Goal: Transaction & Acquisition: Purchase product/service

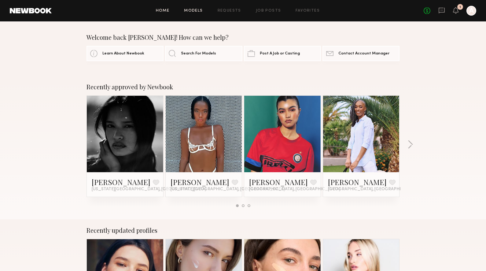
click at [188, 10] on link "Models" at bounding box center [193, 11] width 19 height 4
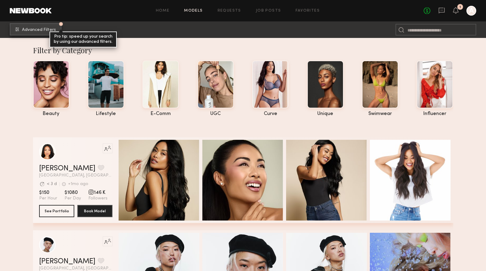
click at [48, 35] on common-button "Advanced Filters Pro tip: speed up your search by using our advanced filters." at bounding box center [36, 30] width 52 height 12
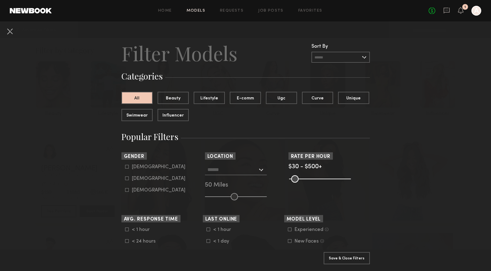
click at [221, 168] on input "text" at bounding box center [232, 169] width 50 height 10
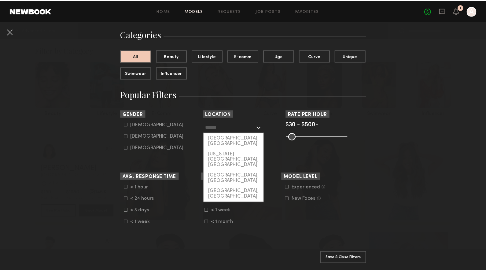
scroll to position [46, 0]
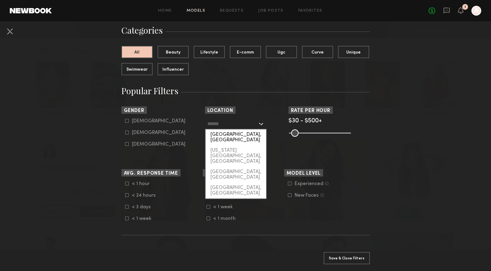
click at [225, 135] on div "[GEOGRAPHIC_DATA], [GEOGRAPHIC_DATA]" at bounding box center [236, 137] width 61 height 16
type input "**********"
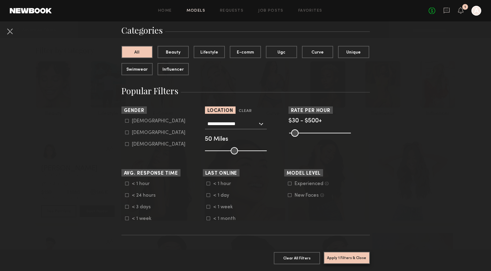
click at [337, 256] on button "Apply 1 Filters & Close" at bounding box center [347, 258] width 46 height 12
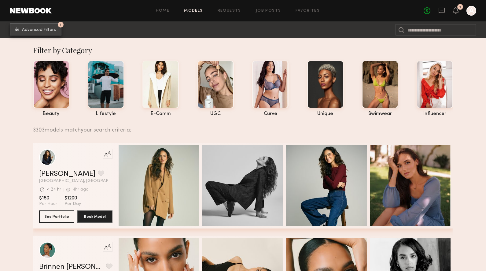
click at [22, 27] on button "1 Advanced Filters" at bounding box center [36, 29] width 52 height 12
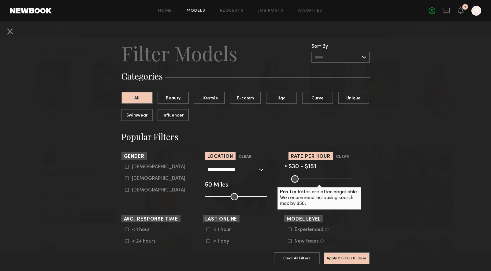
drag, startPoint x: 346, startPoint y: 180, endPoint x: 304, endPoint y: 183, distance: 42.3
type input "***"
click at [304, 183] on input "range" at bounding box center [320, 178] width 62 height 7
click at [348, 253] on button "Apply 2 Filters & Close" at bounding box center [347, 258] width 46 height 12
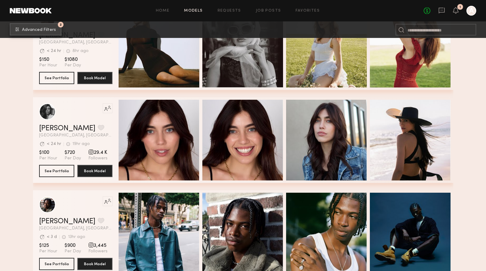
scroll to position [233, 0]
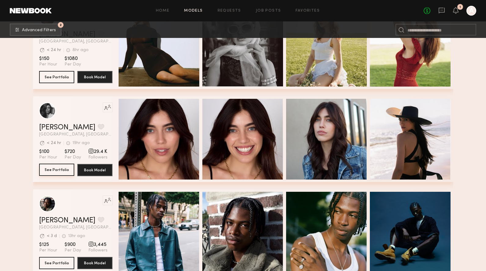
click at [45, 168] on button "See Portfolio" at bounding box center [56, 170] width 35 height 12
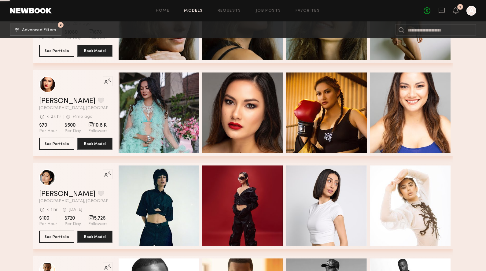
scroll to position [19698, 0]
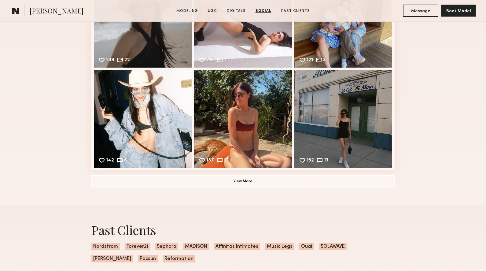
scroll to position [1445, 0]
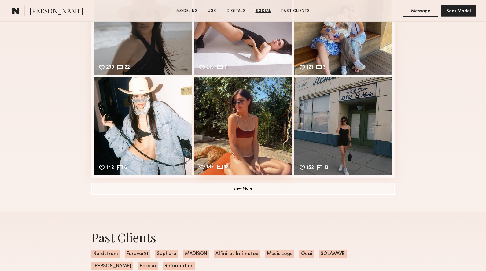
click at [243, 133] on div "187 12 Likes & comments displayed to show model’s engagement" at bounding box center [243, 126] width 98 height 98
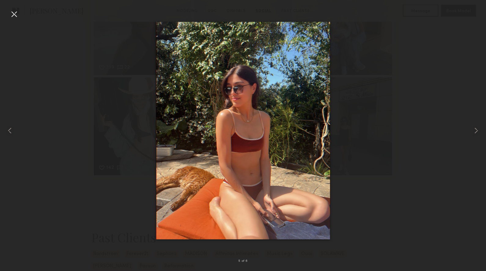
click at [14, 13] on div at bounding box center [14, 14] width 10 height 10
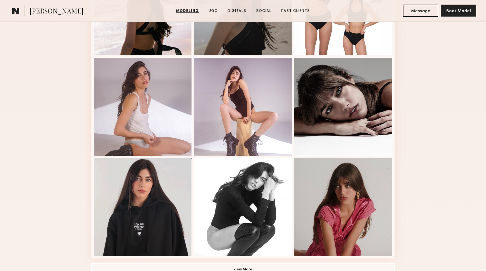
scroll to position [0, 0]
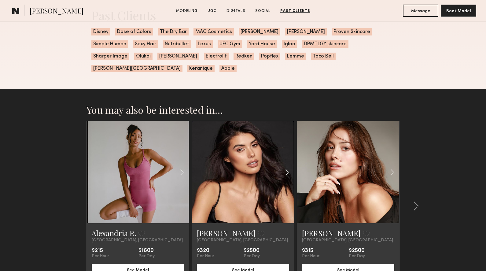
scroll to position [1325, 0]
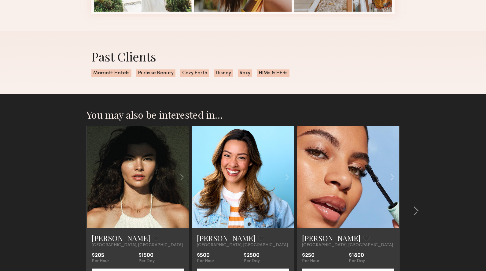
scroll to position [547, 0]
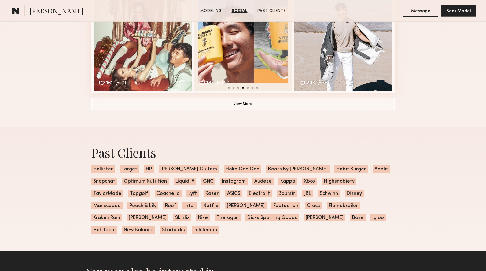
scroll to position [656, 0]
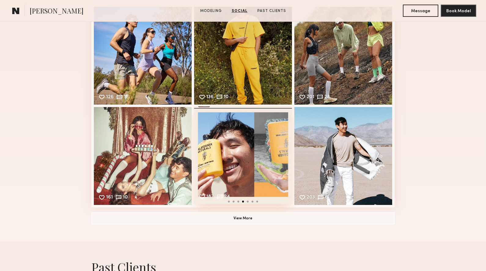
click at [229, 160] on div "187 24 Likes & comments displayed to show model’s engagement" at bounding box center [243, 155] width 98 height 98
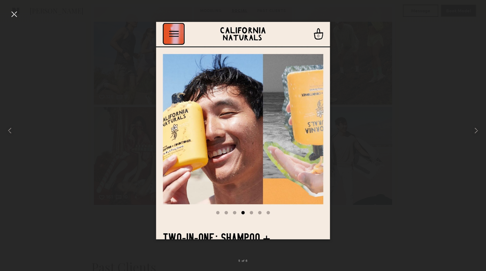
click at [12, 13] on div at bounding box center [14, 14] width 10 height 10
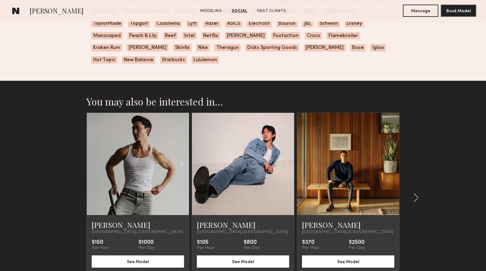
scroll to position [985, 0]
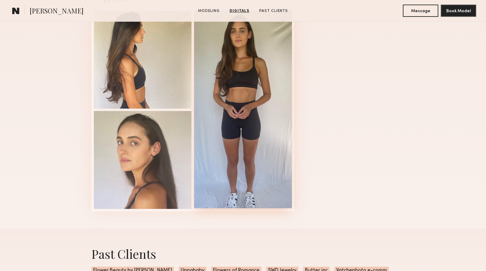
scroll to position [653, 0]
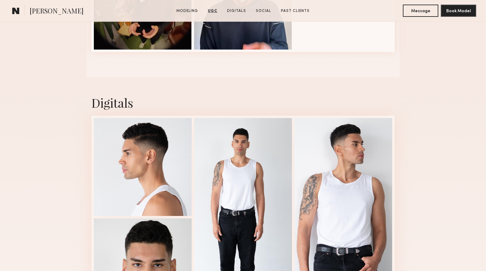
scroll to position [923, 0]
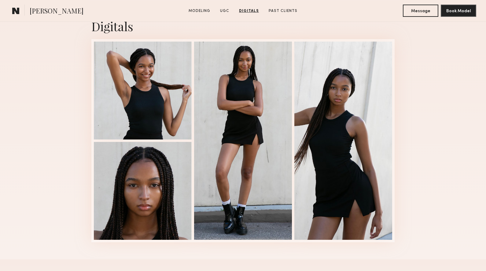
scroll to position [841, 0]
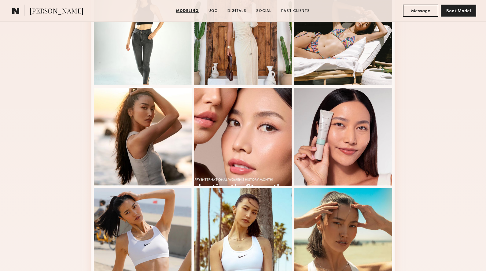
scroll to position [350, 0]
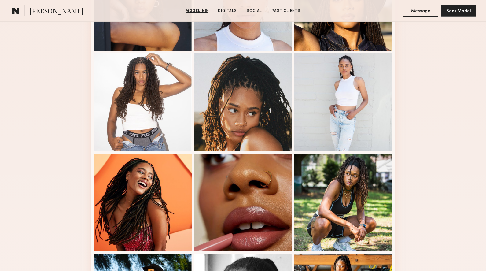
scroll to position [190, 0]
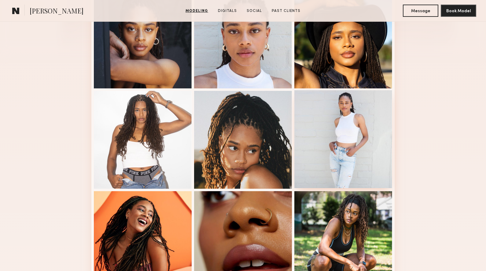
click at [370, 127] on div at bounding box center [344, 139] width 98 height 98
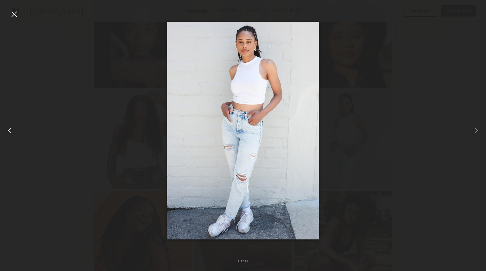
click at [13, 16] on div at bounding box center [14, 14] width 10 height 10
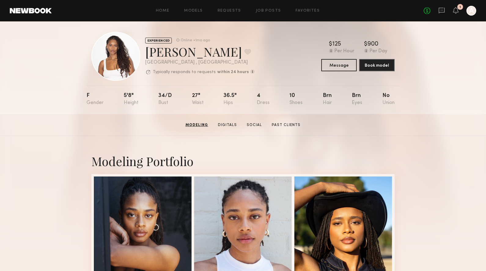
scroll to position [0, 0]
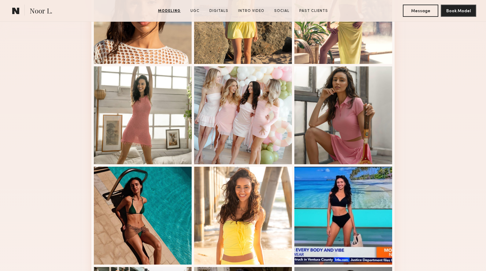
scroll to position [242, 0]
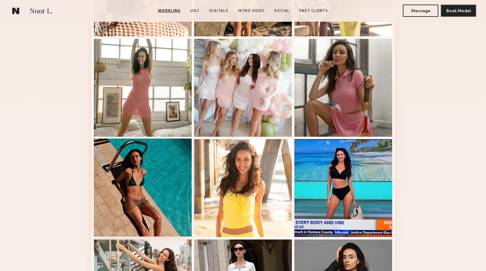
click at [165, 157] on div at bounding box center [143, 188] width 98 height 98
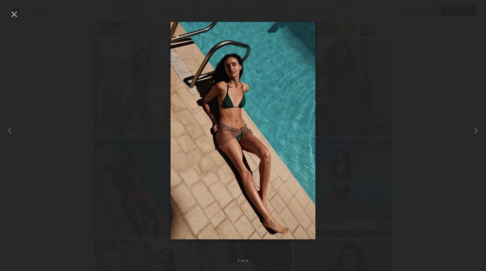
click at [12, 14] on div at bounding box center [14, 14] width 10 height 10
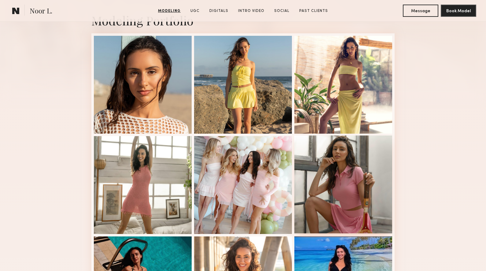
scroll to position [138, 0]
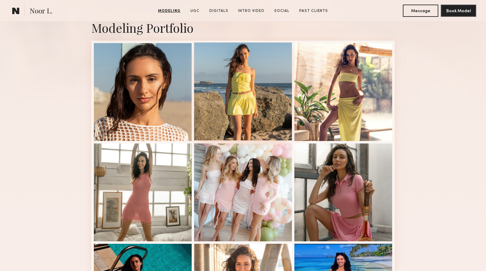
click at [268, 84] on div at bounding box center [243, 92] width 98 height 98
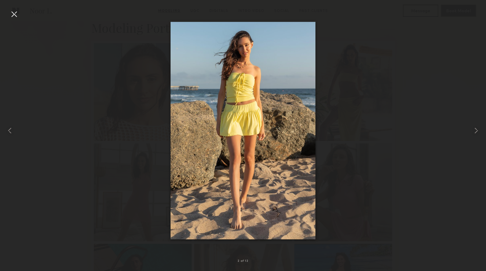
click at [16, 12] on div at bounding box center [14, 14] width 10 height 10
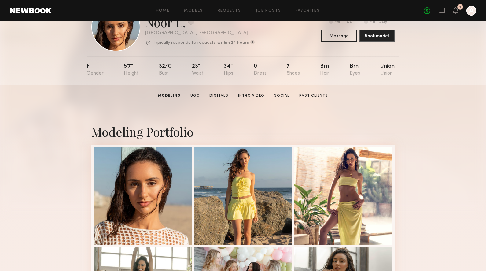
scroll to position [0, 0]
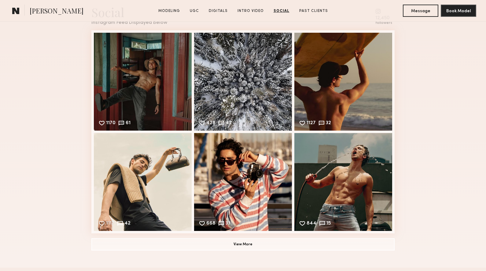
scroll to position [1488, 0]
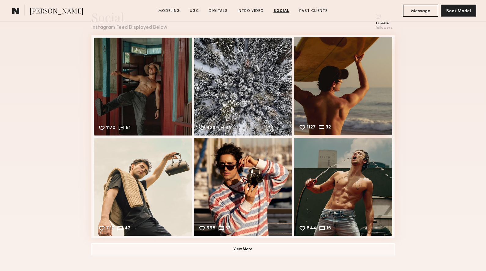
click at [341, 74] on div "1127 32 Likes & comments displayed to show model’s engagement" at bounding box center [344, 86] width 98 height 98
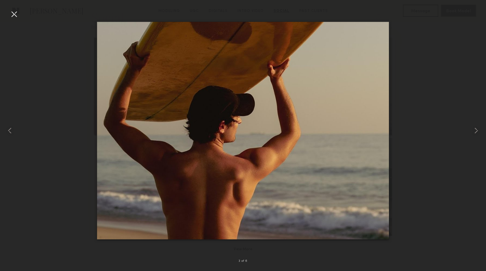
click at [13, 17] on div at bounding box center [14, 14] width 10 height 10
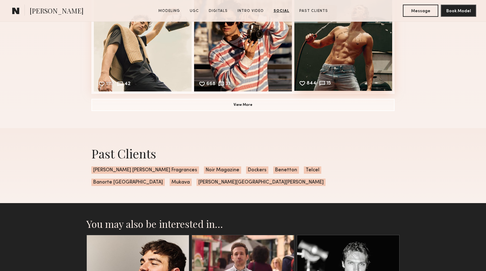
scroll to position [1564, 0]
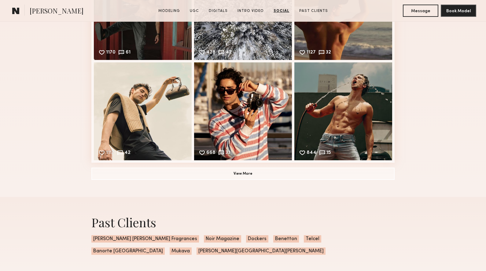
click at [243, 166] on div "Social Instagram Feed Displayed Below 12,450 followers 1170 61 Likes & comments…" at bounding box center [242, 56] width 303 height 281
click at [244, 170] on button "View More" at bounding box center [242, 173] width 303 height 12
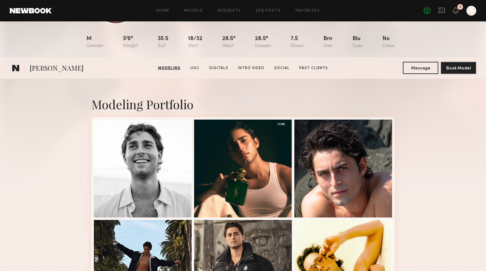
scroll to position [56, 0]
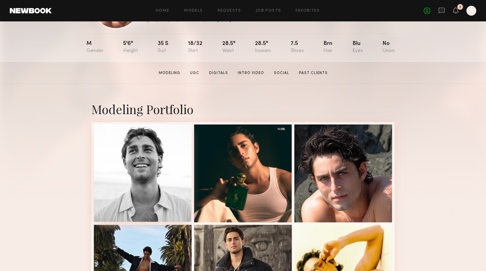
click at [128, 179] on div at bounding box center [143, 173] width 98 height 98
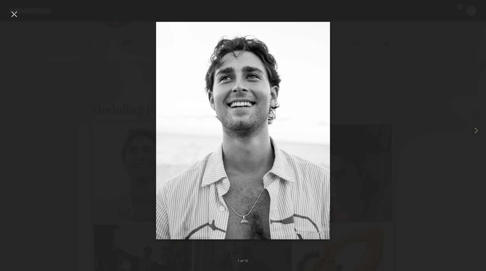
click at [16, 12] on div at bounding box center [14, 14] width 10 height 10
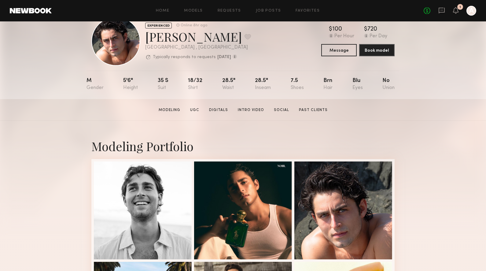
scroll to position [0, 0]
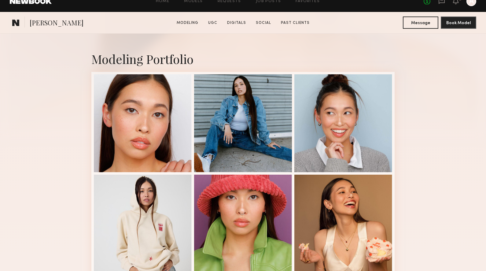
scroll to position [131, 0]
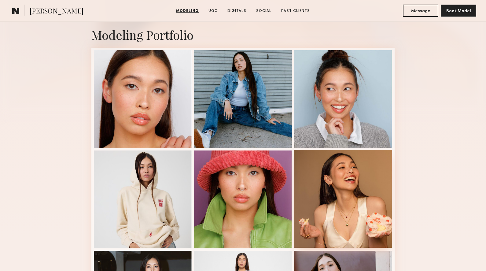
click at [378, 181] on div at bounding box center [344, 199] width 98 height 98
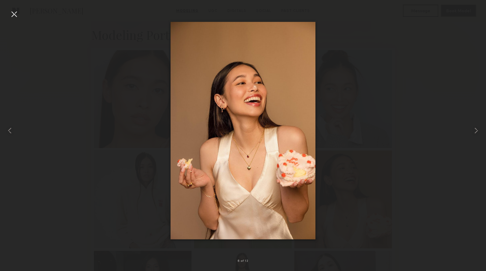
click at [16, 13] on div at bounding box center [14, 14] width 10 height 10
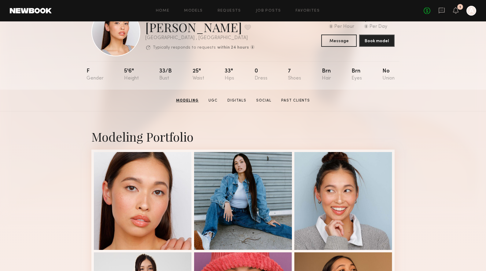
scroll to position [0, 0]
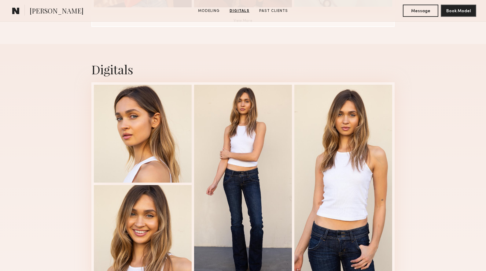
scroll to position [454, 0]
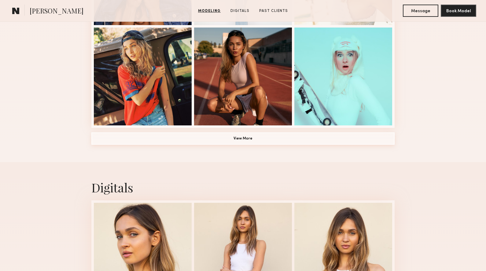
click at [238, 141] on button "View More" at bounding box center [242, 138] width 303 height 12
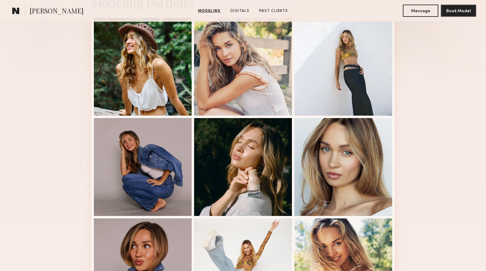
scroll to position [141, 0]
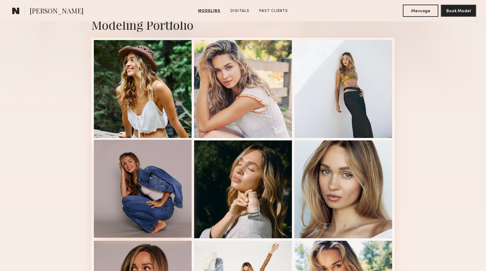
click at [144, 193] on div at bounding box center [143, 189] width 98 height 98
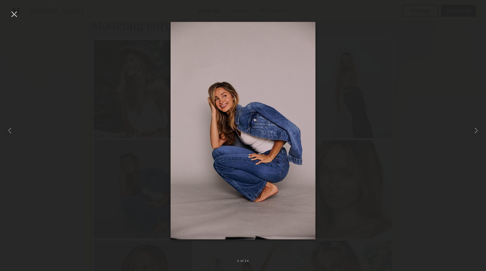
click at [13, 14] on div at bounding box center [14, 14] width 10 height 10
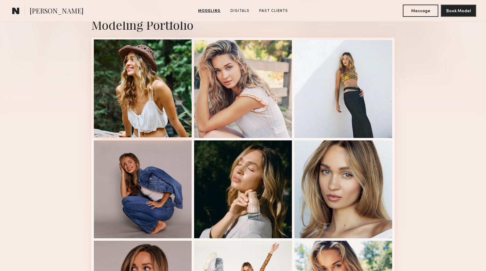
click at [110, 92] on div at bounding box center [143, 88] width 98 height 98
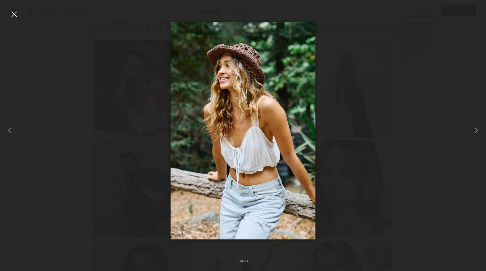
click at [13, 13] on div at bounding box center [14, 14] width 10 height 10
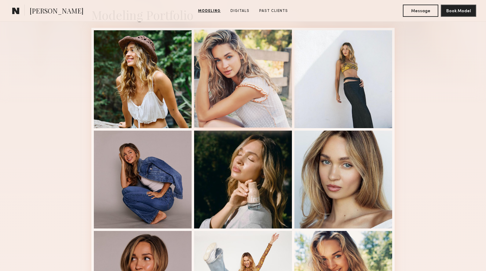
scroll to position [160, 0]
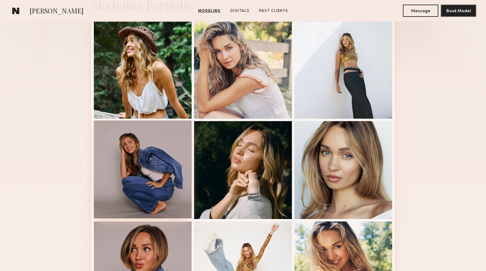
click at [131, 159] on div at bounding box center [143, 170] width 98 height 98
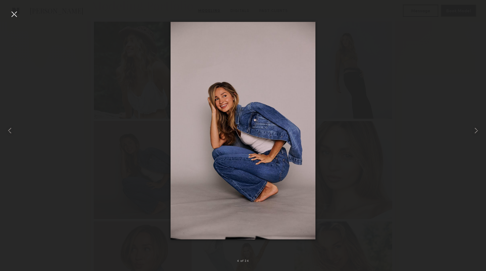
drag, startPoint x: 12, startPoint y: 13, endPoint x: 141, endPoint y: 108, distance: 160.9
click at [12, 13] on div at bounding box center [14, 14] width 10 height 10
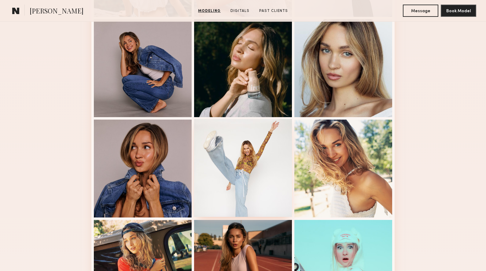
scroll to position [267, 0]
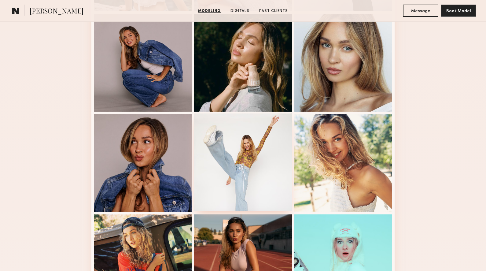
click at [210, 148] on div at bounding box center [243, 162] width 98 height 98
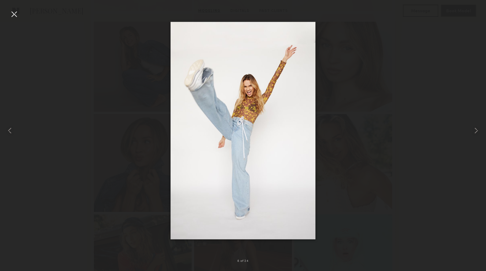
click at [15, 12] on div at bounding box center [14, 14] width 10 height 10
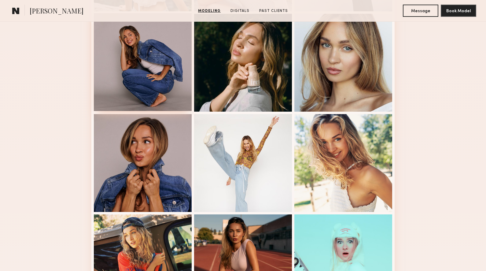
click at [124, 58] on div at bounding box center [143, 62] width 98 height 98
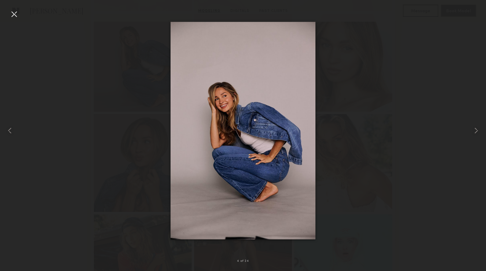
click at [17, 16] on div at bounding box center [14, 14] width 10 height 10
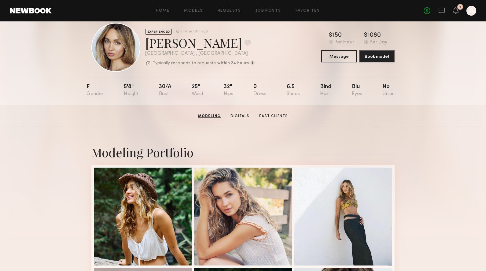
scroll to position [0, 0]
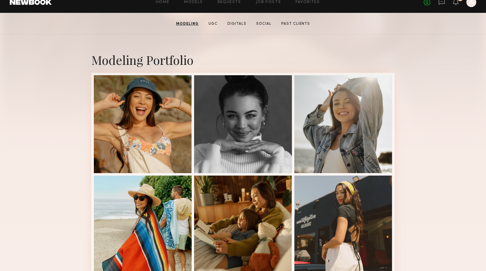
scroll to position [111, 0]
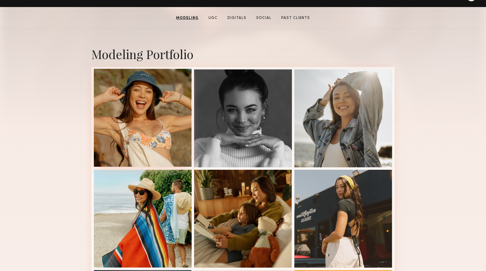
click at [142, 140] on div at bounding box center [143, 118] width 98 height 98
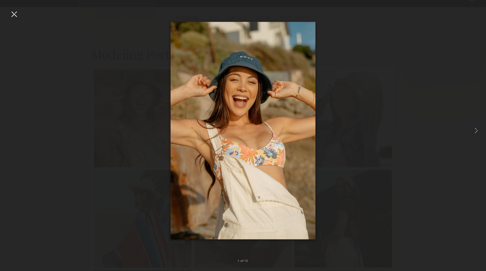
click at [20, 13] on div at bounding box center [243, 131] width 486 height 242
click at [14, 15] on div at bounding box center [14, 14] width 10 height 10
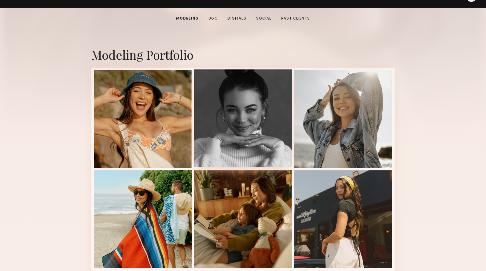
scroll to position [0, 0]
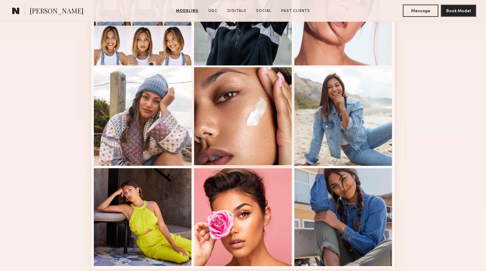
scroll to position [312, 0]
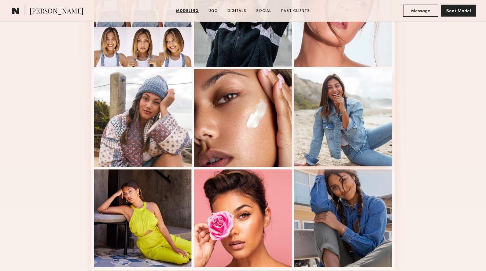
click at [340, 86] on div at bounding box center [344, 118] width 98 height 98
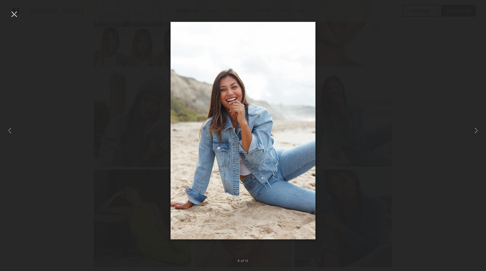
click at [14, 17] on div at bounding box center [14, 14] width 10 height 10
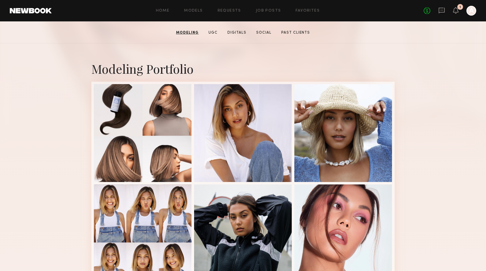
scroll to position [0, 0]
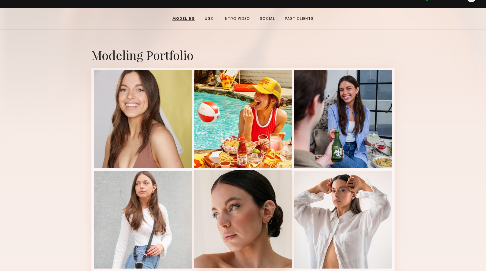
scroll to position [110, 0]
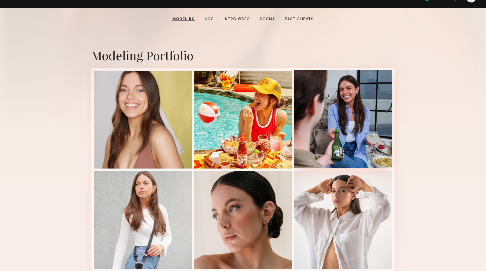
click at [333, 114] on div at bounding box center [344, 119] width 98 height 98
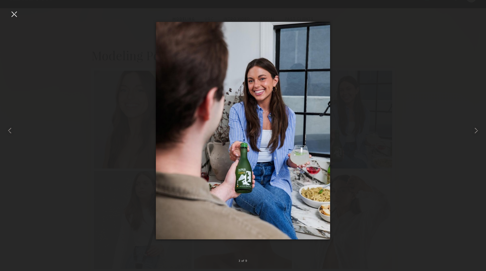
click at [13, 12] on div at bounding box center [14, 14] width 10 height 10
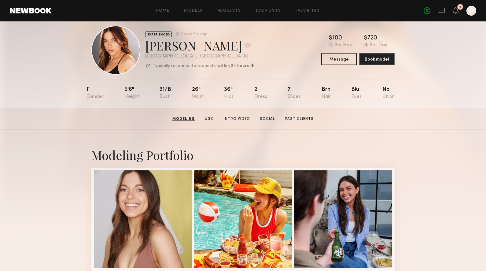
scroll to position [0, 0]
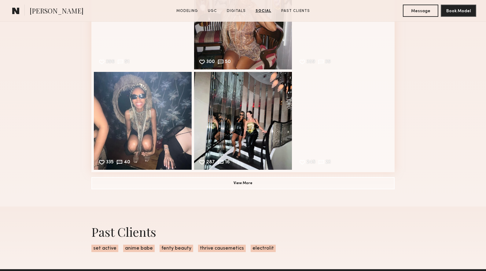
scroll to position [1238, 0]
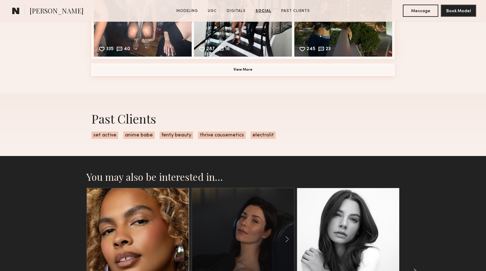
click at [240, 69] on button "View More" at bounding box center [242, 70] width 303 height 12
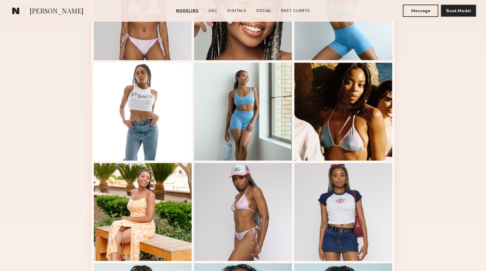
scroll to position [269, 0]
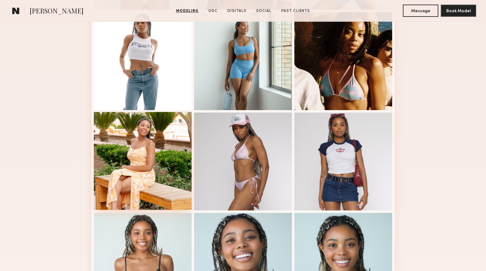
click at [173, 140] on div at bounding box center [143, 161] width 98 height 98
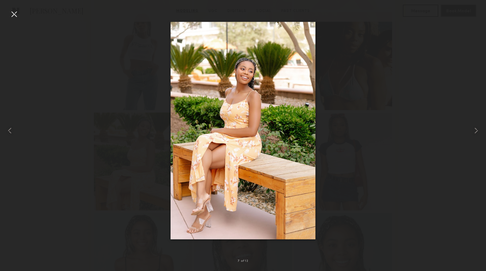
click at [14, 13] on div at bounding box center [14, 14] width 10 height 10
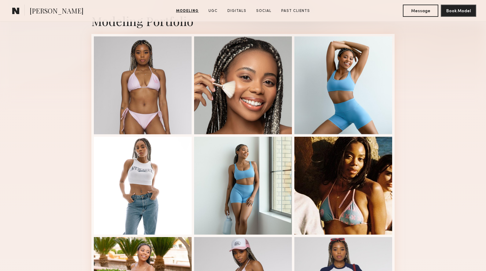
scroll to position [143, 0]
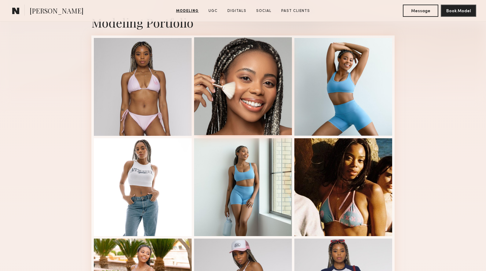
click at [245, 110] on div at bounding box center [243, 86] width 98 height 98
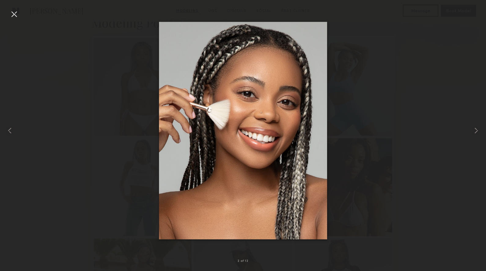
click at [13, 13] on div at bounding box center [14, 14] width 10 height 10
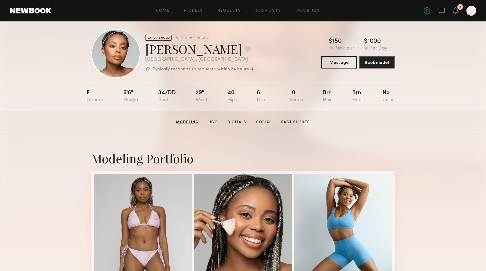
scroll to position [0, 0]
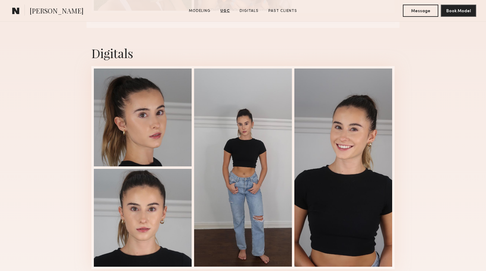
scroll to position [1419, 0]
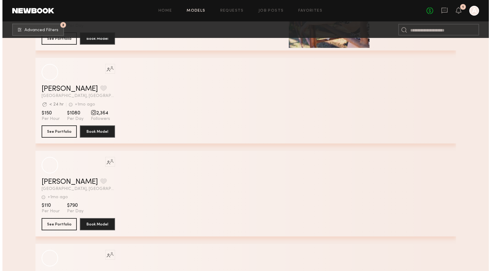
scroll to position [36925, 0]
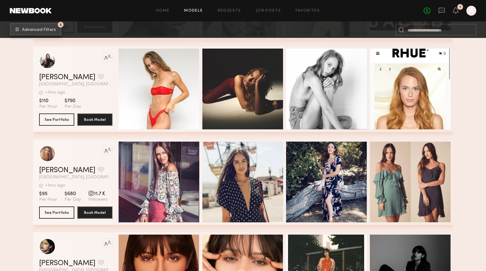
click at [29, 29] on span "Advanced Filters" at bounding box center [39, 30] width 34 height 4
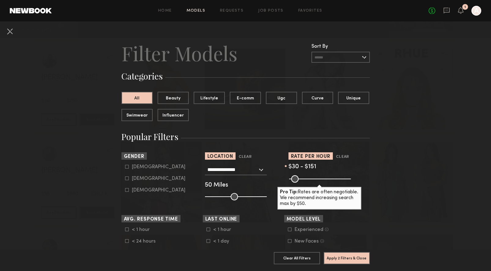
click at [125, 166] on icon at bounding box center [127, 167] width 4 height 4
type input "*"
click at [349, 252] on button "Apply 3 Filters & Close" at bounding box center [347, 258] width 46 height 12
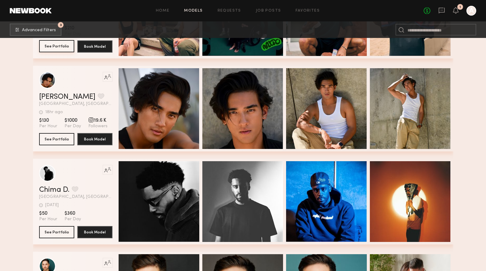
scroll to position [19183, 0]
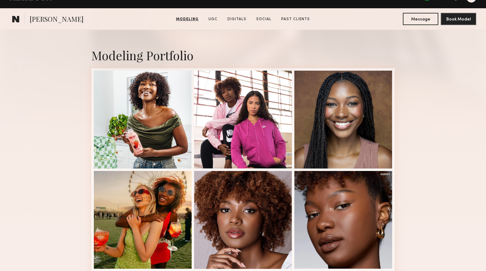
scroll to position [218, 0]
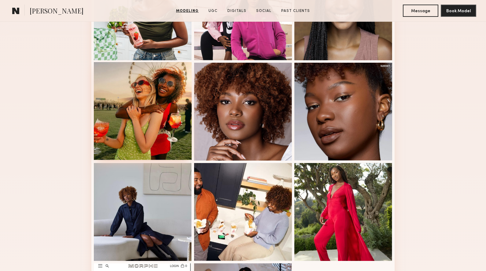
click at [118, 130] on div at bounding box center [143, 111] width 98 height 98
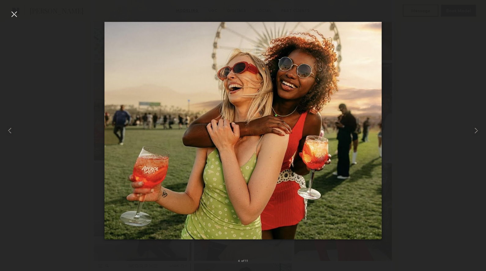
drag, startPoint x: 16, startPoint y: 17, endPoint x: 18, endPoint y: 13, distance: 3.7
click at [17, 17] on div "4 of 11" at bounding box center [243, 135] width 486 height 271
click at [17, 14] on div at bounding box center [14, 14] width 10 height 10
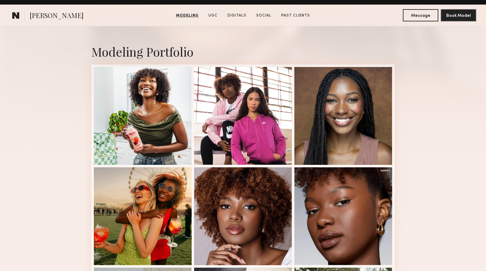
scroll to position [0, 0]
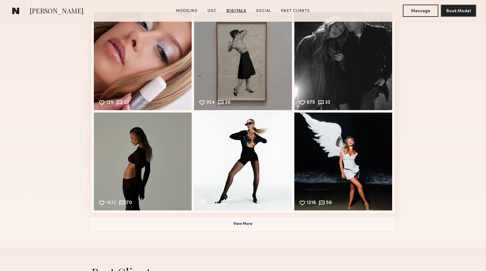
scroll to position [1818, 0]
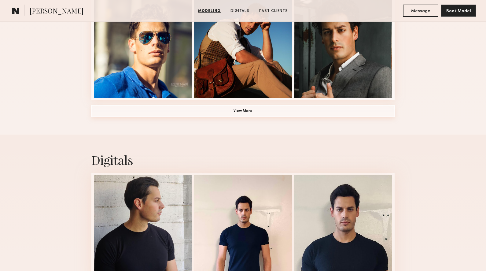
scroll to position [482, 0]
click at [212, 112] on button "View More" at bounding box center [242, 111] width 303 height 12
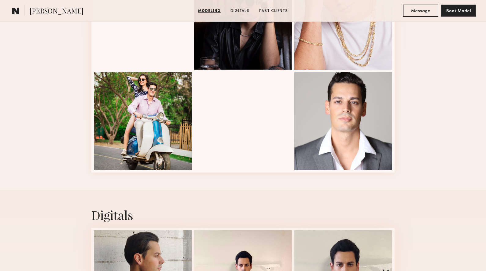
scroll to position [820, 0]
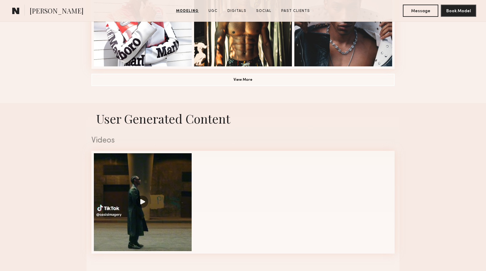
scroll to position [515, 0]
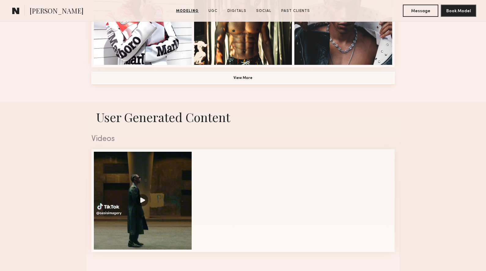
click at [271, 81] on button "View More" at bounding box center [242, 78] width 303 height 12
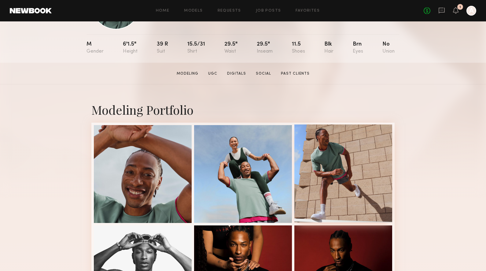
scroll to position [110, 0]
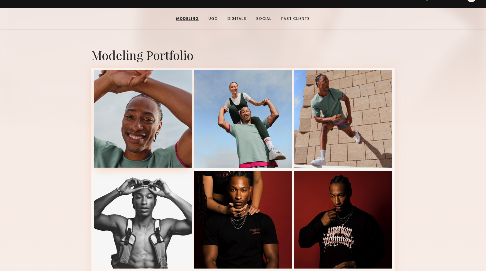
click at [131, 111] on div at bounding box center [143, 119] width 98 height 98
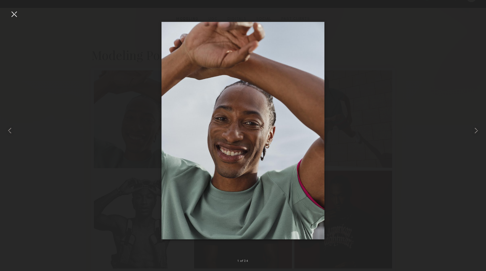
click at [13, 12] on div at bounding box center [14, 14] width 10 height 10
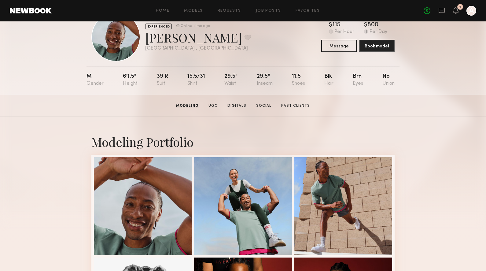
scroll to position [0, 0]
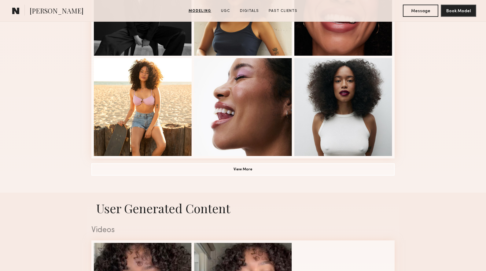
scroll to position [534, 0]
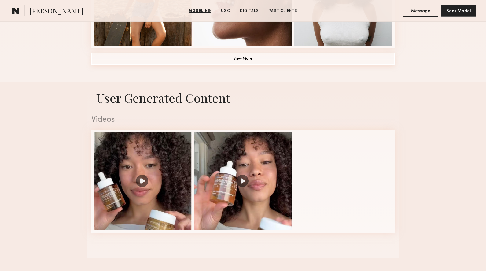
click at [250, 59] on button "View More" at bounding box center [242, 59] width 303 height 12
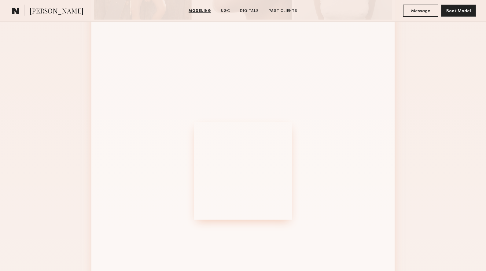
scroll to position [452, 0]
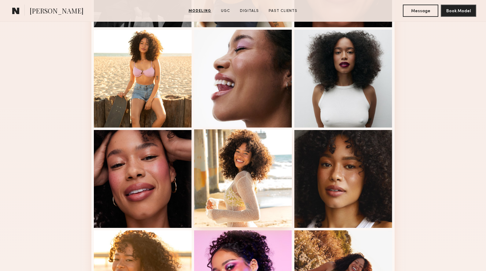
click at [249, 151] on div at bounding box center [243, 178] width 98 height 98
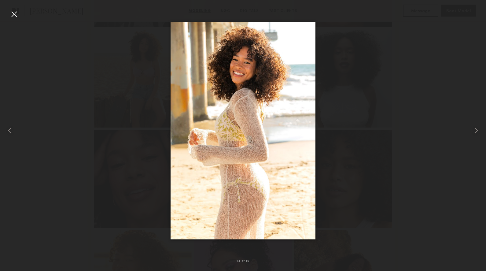
click at [14, 16] on div at bounding box center [14, 14] width 10 height 10
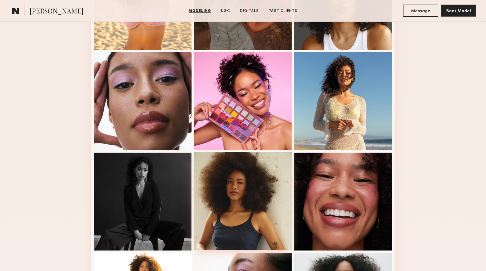
scroll to position [0, 0]
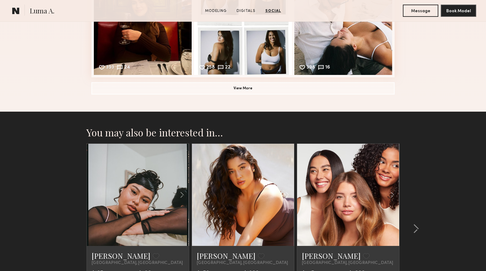
scroll to position [830, 0]
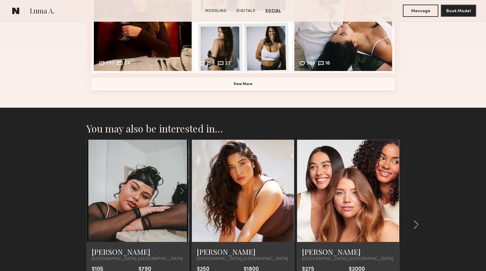
click at [235, 87] on button "View More" at bounding box center [242, 84] width 303 height 12
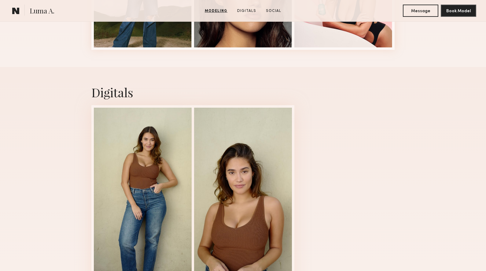
scroll to position [456, 0]
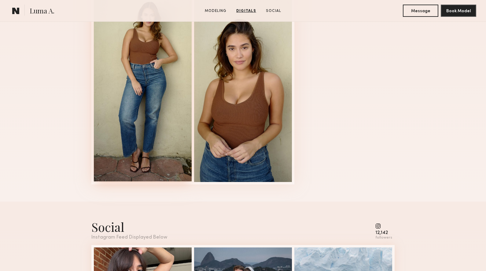
click at [136, 113] on div at bounding box center [143, 82] width 98 height 198
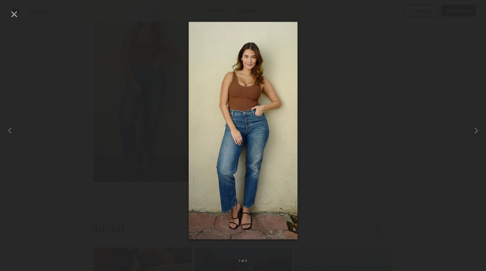
click at [14, 13] on div at bounding box center [14, 14] width 10 height 10
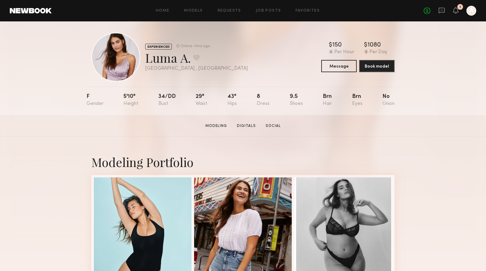
scroll to position [8, 0]
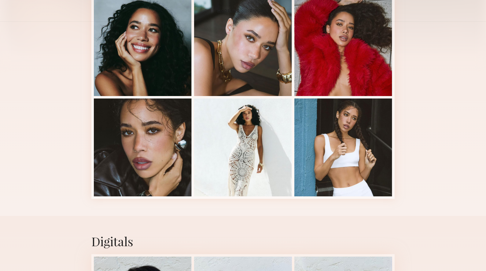
scroll to position [78, 0]
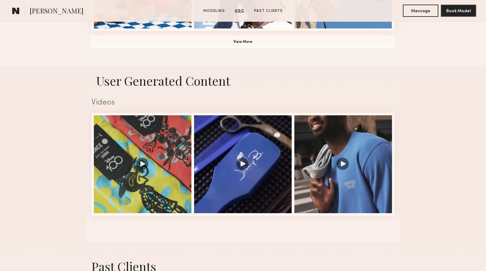
scroll to position [526, 0]
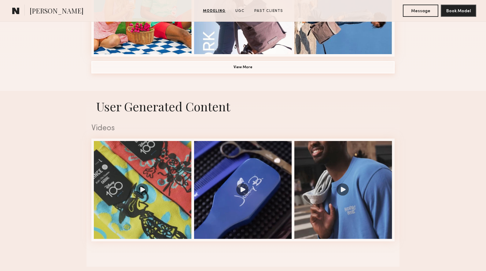
click at [230, 68] on button "View More" at bounding box center [242, 67] width 303 height 12
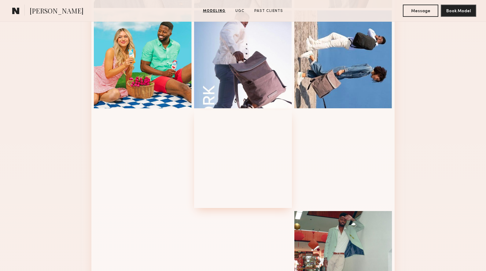
scroll to position [473, 0]
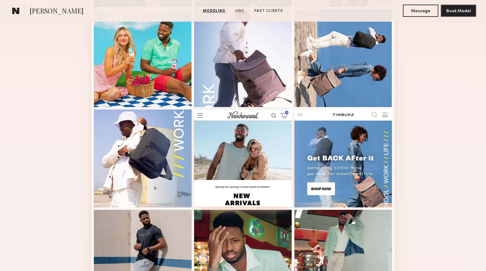
click at [263, 151] on div at bounding box center [243, 158] width 98 height 98
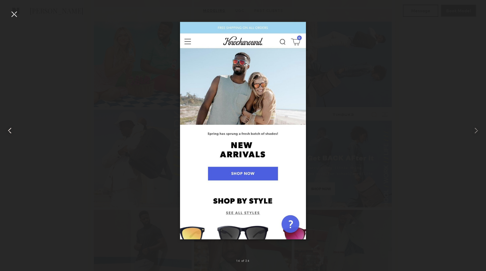
drag, startPoint x: 10, startPoint y: 19, endPoint x: 14, endPoint y: 20, distance: 3.5
click at [10, 19] on div at bounding box center [10, 131] width 20 height 242
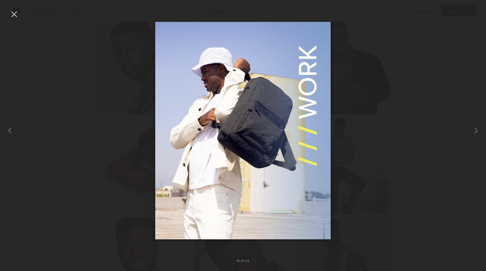
scroll to position [0, 0]
click at [10, 12] on div at bounding box center [14, 14] width 10 height 10
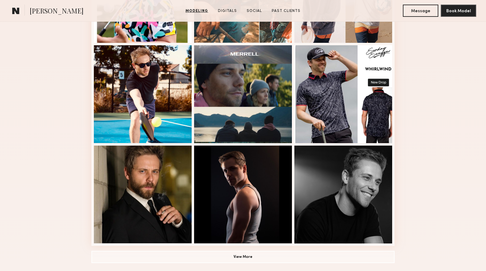
scroll to position [346, 0]
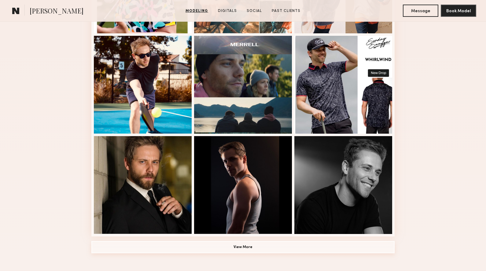
click at [245, 250] on button "View More" at bounding box center [242, 247] width 303 height 12
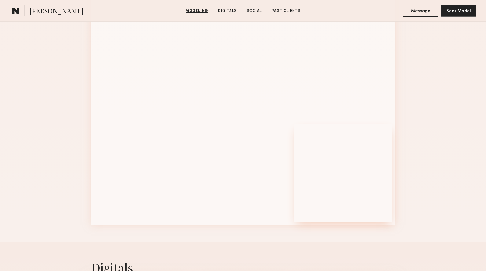
scroll to position [758, 0]
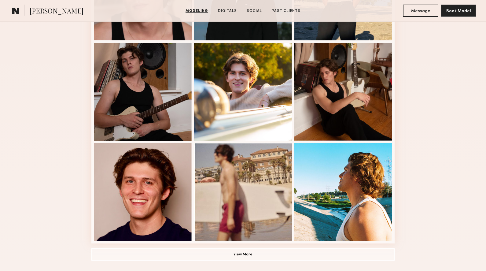
scroll to position [360, 0]
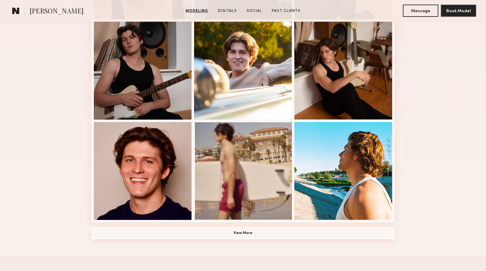
click at [237, 235] on button "View More" at bounding box center [242, 233] width 303 height 12
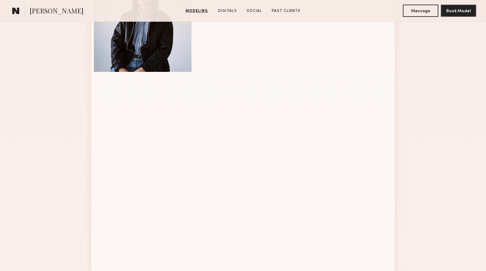
scroll to position [608, 0]
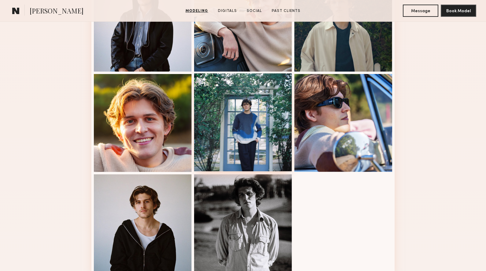
click at [269, 152] on div at bounding box center [243, 122] width 98 height 98
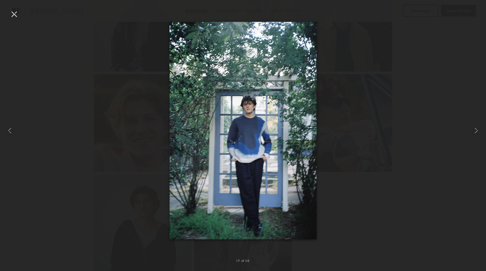
click at [13, 17] on div at bounding box center [14, 14] width 10 height 10
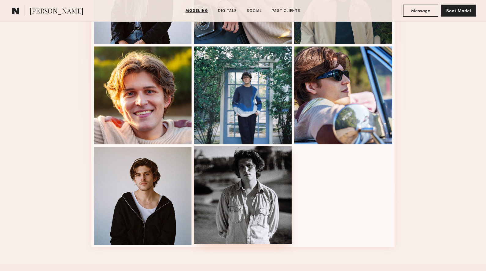
scroll to position [710, 0]
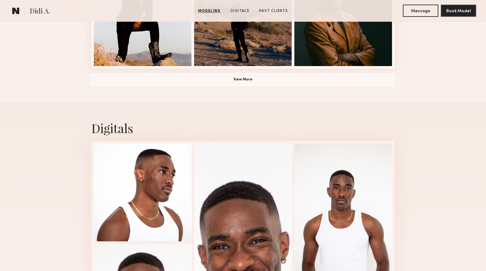
scroll to position [474, 0]
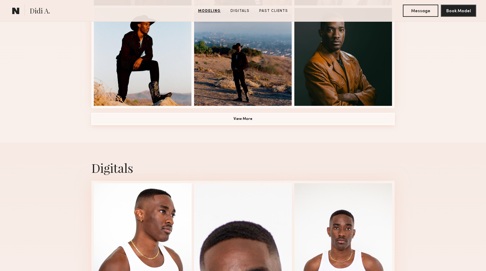
click at [233, 115] on button "View More" at bounding box center [242, 119] width 303 height 12
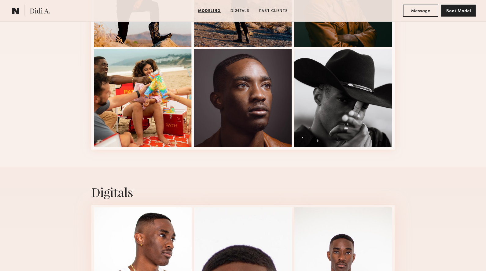
scroll to position [532, 0]
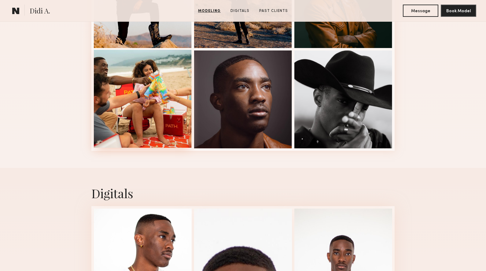
click at [157, 101] on div at bounding box center [143, 99] width 98 height 98
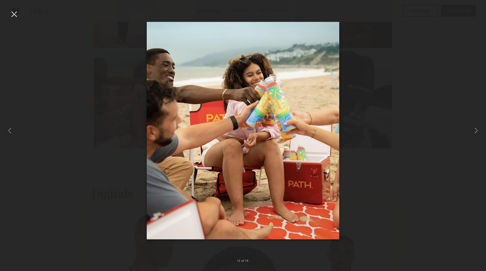
click at [14, 16] on div at bounding box center [14, 14] width 10 height 10
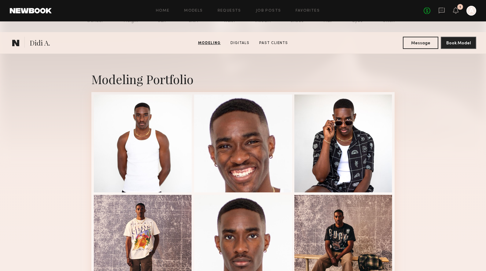
scroll to position [81, 0]
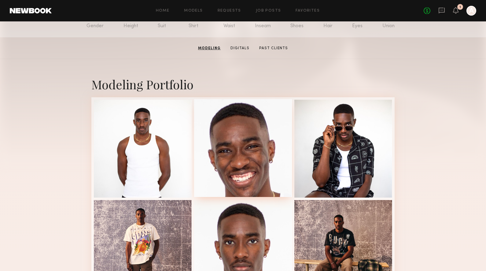
click at [229, 176] on div at bounding box center [243, 148] width 98 height 98
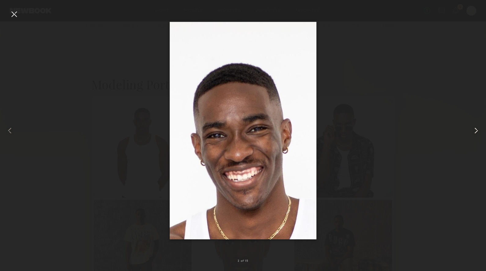
click at [480, 128] on common-icon at bounding box center [477, 131] width 10 height 10
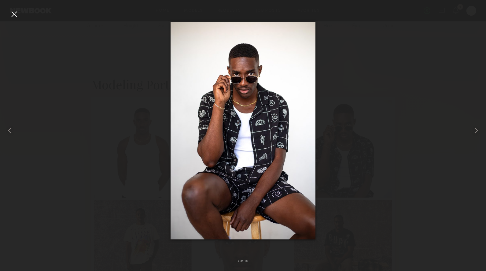
click at [18, 16] on div at bounding box center [14, 14] width 10 height 10
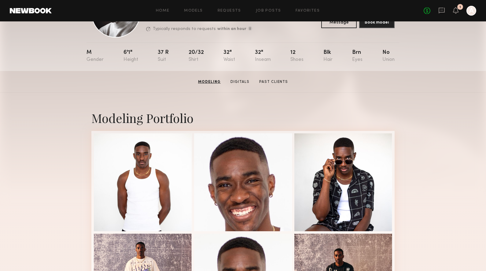
scroll to position [0, 0]
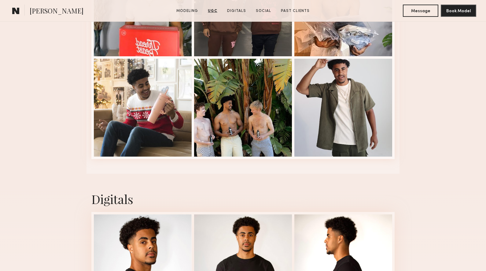
scroll to position [1073, 0]
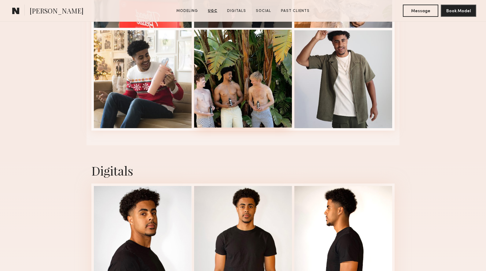
click at [203, 94] on div at bounding box center [243, 79] width 98 height 98
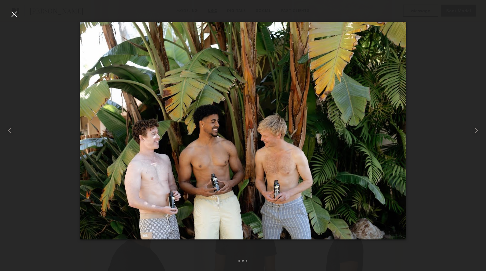
click at [12, 14] on div at bounding box center [14, 14] width 10 height 10
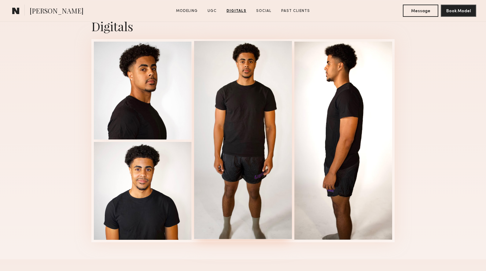
scroll to position [1026, 0]
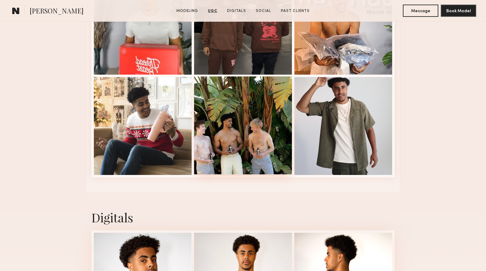
drag, startPoint x: 260, startPoint y: 149, endPoint x: 274, endPoint y: 144, distance: 14.9
click at [260, 149] on div at bounding box center [243, 125] width 98 height 98
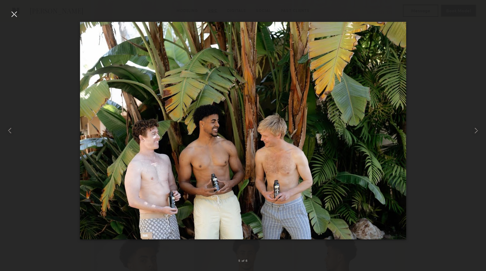
drag, startPoint x: 17, startPoint y: 13, endPoint x: 21, endPoint y: 17, distance: 6.3
click at [17, 13] on div at bounding box center [14, 14] width 10 height 10
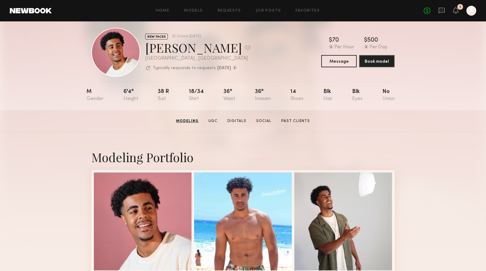
scroll to position [0, 0]
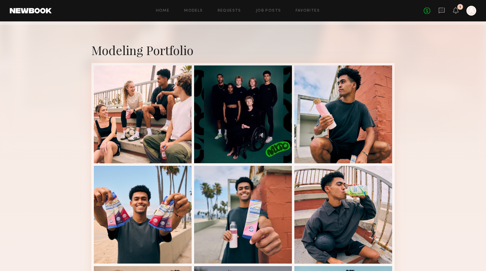
scroll to position [94, 0]
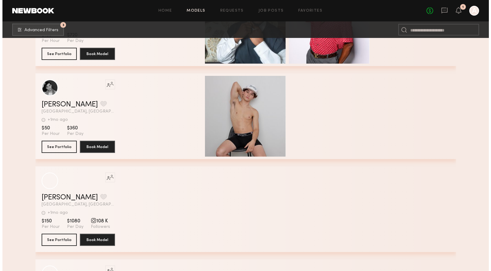
scroll to position [56073, 0]
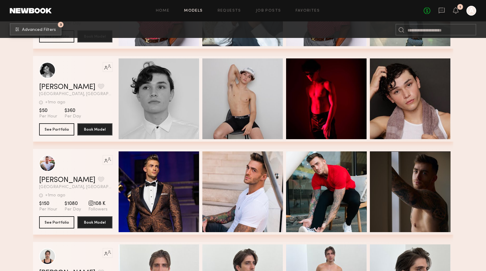
click at [35, 28] on span "Advanced Filters" at bounding box center [39, 30] width 34 height 4
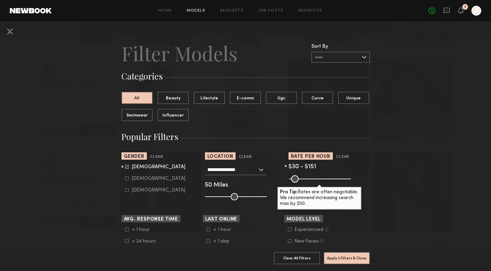
click at [125, 166] on icon at bounding box center [127, 167] width 4 height 4
type input "*"
click at [122, 176] on div "Male Female Non-binary" at bounding box center [161, 178] width 81 height 29
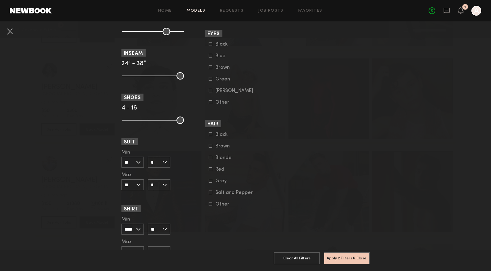
scroll to position [445, 0]
click at [209, 158] on icon at bounding box center [211, 157] width 4 height 4
click at [346, 256] on button "Apply 3 Filters & Close" at bounding box center [347, 258] width 46 height 12
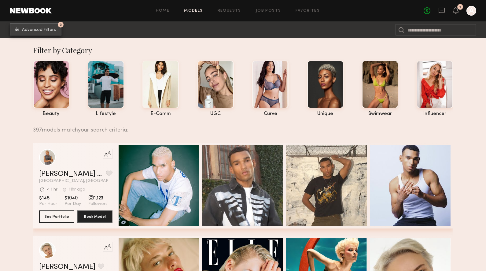
click at [46, 35] on button "3 Advanced Filters" at bounding box center [36, 29] width 52 height 12
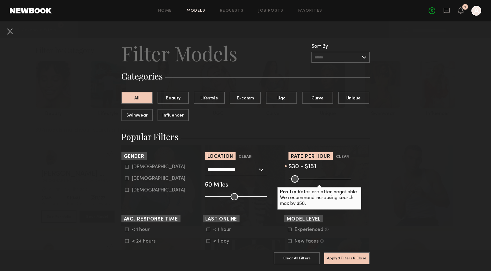
click at [125, 179] on icon at bounding box center [127, 179] width 4 height 4
type input "**"
click at [358, 256] on button "Apply 4 Filters & Close" at bounding box center [347, 258] width 46 height 12
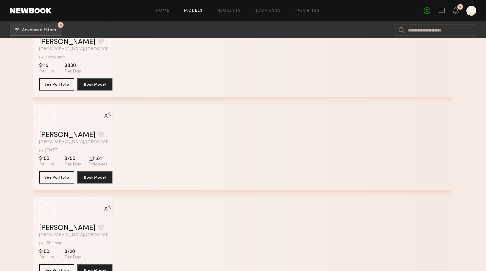
scroll to position [11199, 0]
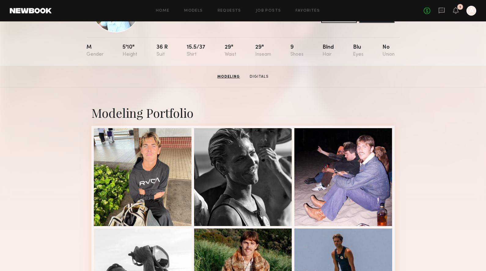
scroll to position [52, 0]
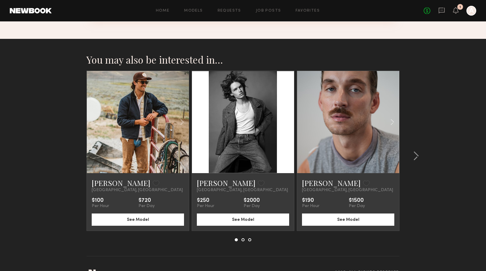
scroll to position [444, 0]
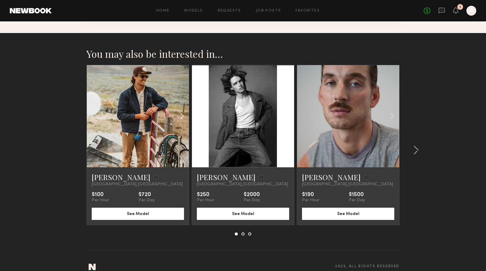
click at [183, 116] on common-icon at bounding box center [182, 116] width 9 height 12
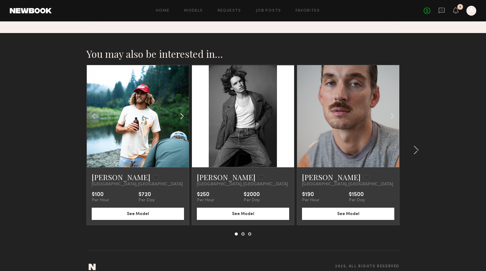
click at [183, 116] on common-icon at bounding box center [182, 116] width 9 height 12
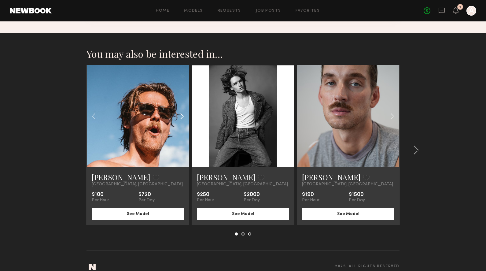
click at [183, 116] on common-icon at bounding box center [182, 116] width 9 height 12
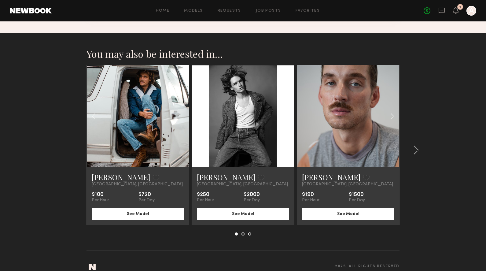
click at [183, 116] on div at bounding box center [138, 116] width 102 height 102
click at [94, 114] on common-icon at bounding box center [93, 116] width 9 height 12
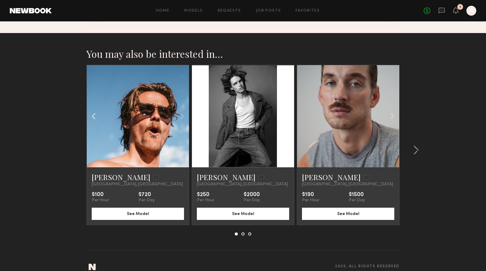
click at [94, 114] on common-icon at bounding box center [93, 116] width 9 height 12
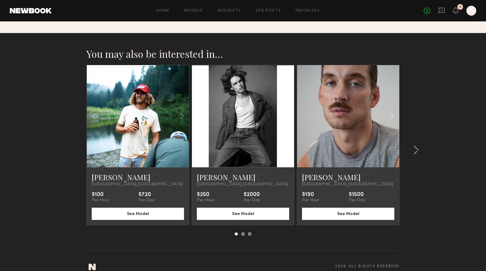
click at [288, 117] on common-icon at bounding box center [287, 116] width 9 height 12
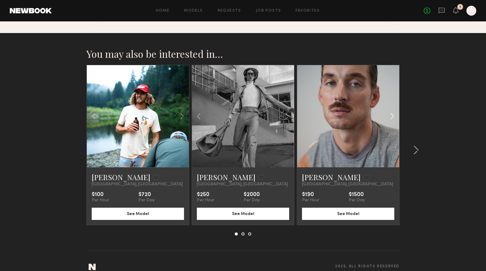
click at [395, 115] on common-icon at bounding box center [392, 116] width 9 height 12
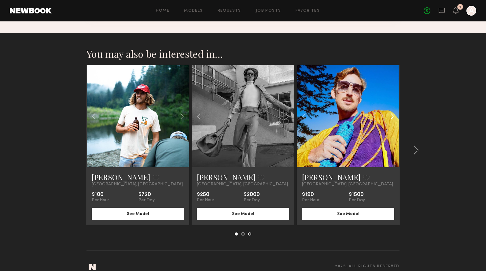
click at [395, 115] on common-icon at bounding box center [392, 116] width 9 height 12
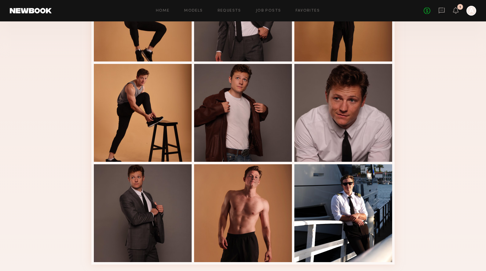
scroll to position [184, 0]
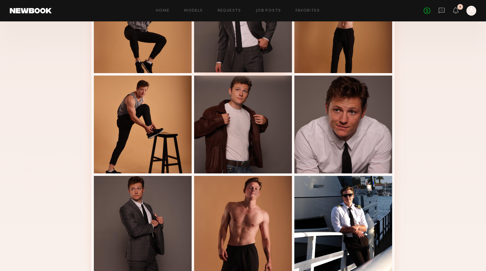
click at [218, 43] on div at bounding box center [243, 24] width 98 height 98
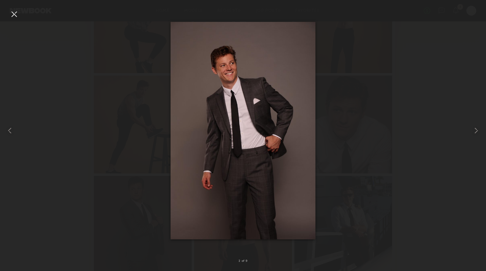
click at [13, 15] on div at bounding box center [14, 14] width 10 height 10
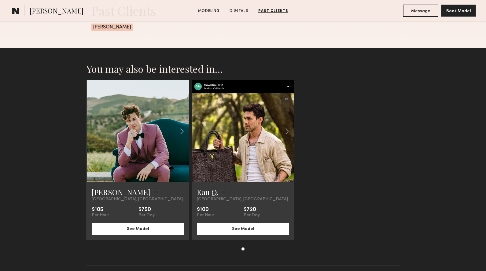
scroll to position [679, 0]
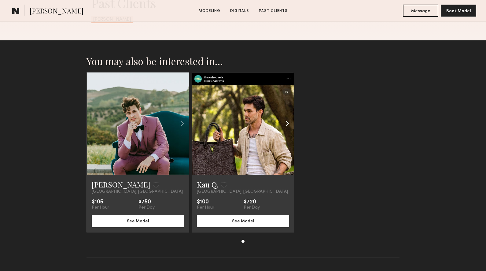
click at [286, 122] on common-icon at bounding box center [287, 124] width 9 height 12
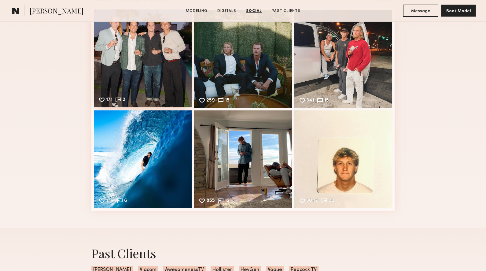
scroll to position [892, 0]
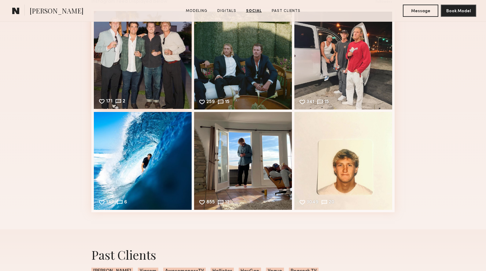
click at [142, 72] on div "171 2 Likes & comments displayed to show model’s engagement" at bounding box center [143, 60] width 98 height 98
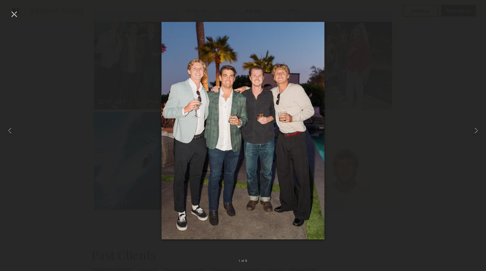
click at [14, 14] on div at bounding box center [14, 14] width 10 height 10
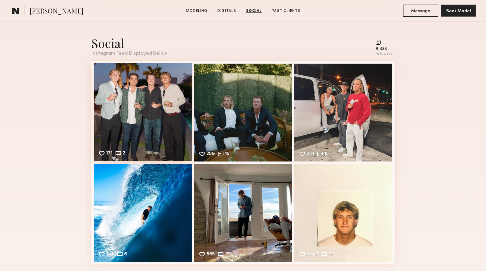
scroll to position [833, 0]
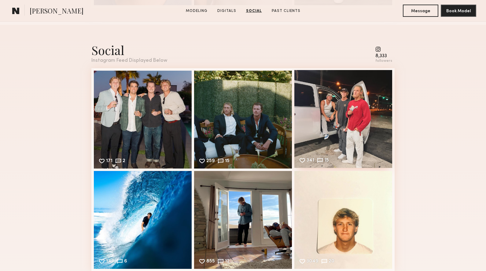
click at [356, 109] on div "341 15 Likes & comments displayed to show model’s engagement" at bounding box center [344, 119] width 98 height 98
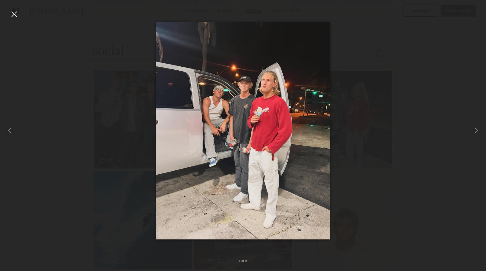
click at [15, 14] on div at bounding box center [14, 14] width 10 height 10
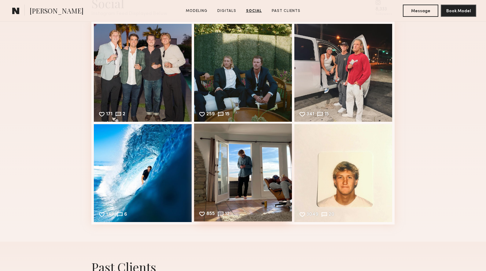
scroll to position [881, 0]
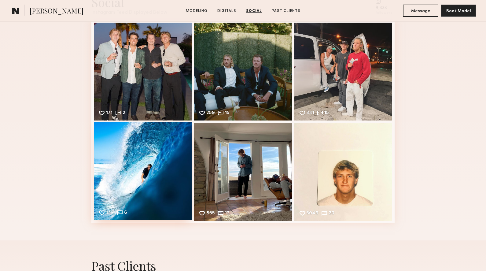
click at [172, 155] on div "147 6 Likes & comments displayed to show model’s engagement" at bounding box center [143, 171] width 98 height 98
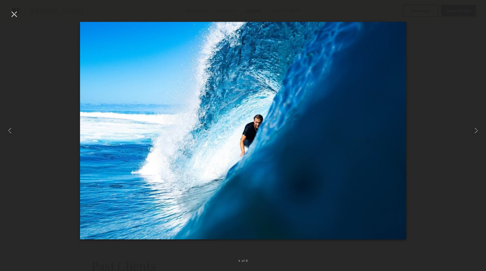
click at [9, 10] on div at bounding box center [14, 14] width 10 height 10
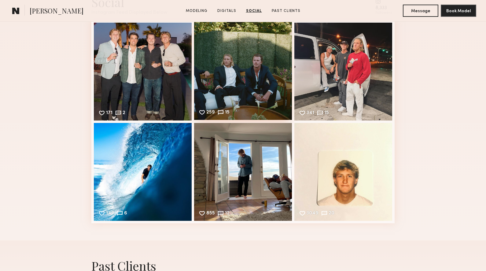
click at [223, 73] on div "259 15 Likes & comments displayed to show model’s engagement" at bounding box center [243, 71] width 98 height 98
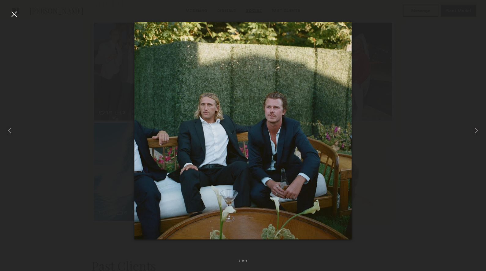
click at [14, 14] on div at bounding box center [14, 14] width 10 height 10
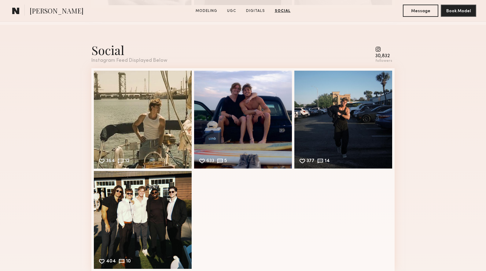
scroll to position [898, 0]
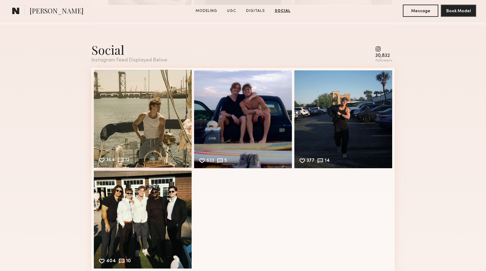
click at [154, 102] on div "364 12 Likes & comments displayed to show model’s engagement" at bounding box center [143, 119] width 98 height 98
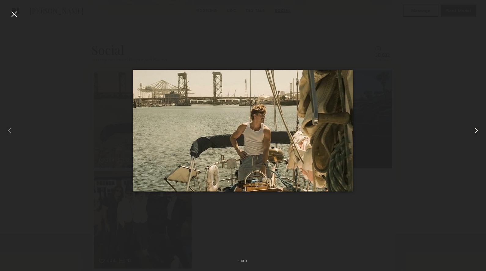
click at [474, 130] on common-icon at bounding box center [477, 131] width 10 height 10
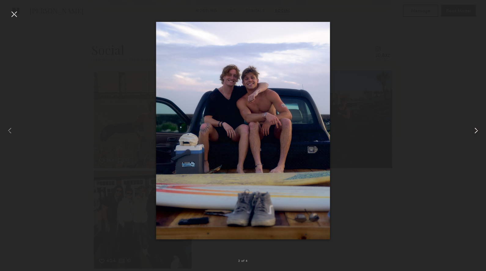
click at [474, 130] on common-icon at bounding box center [477, 131] width 10 height 10
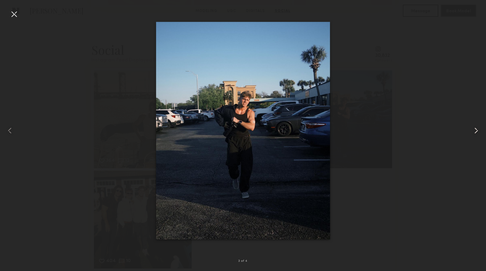
click at [474, 130] on common-icon at bounding box center [477, 131] width 10 height 10
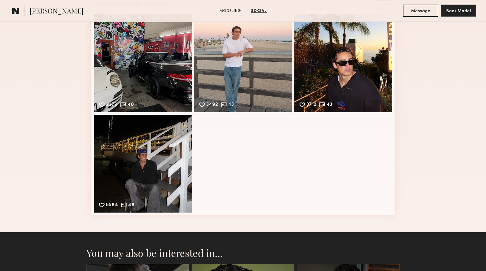
scroll to position [438, 0]
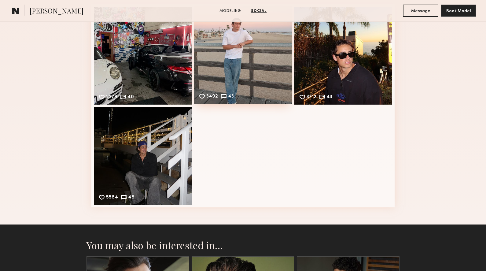
click at [252, 47] on div "3492 43 Likes & comments displayed to show model’s engagement" at bounding box center [243, 55] width 98 height 98
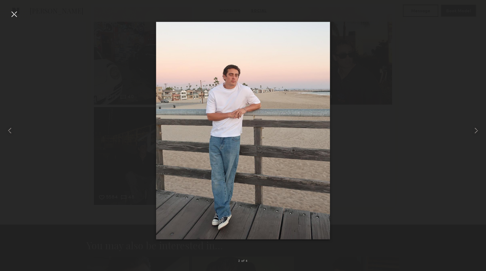
click at [11, 13] on div at bounding box center [14, 14] width 10 height 10
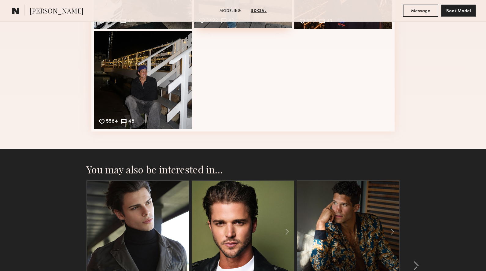
scroll to position [630, 0]
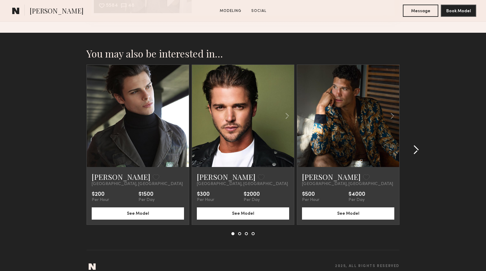
click at [418, 146] on common-icon at bounding box center [416, 150] width 6 height 10
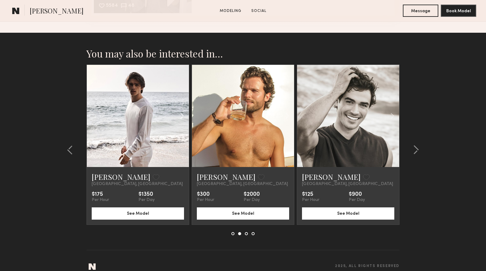
click at [180, 117] on common-icon at bounding box center [182, 116] width 9 height 12
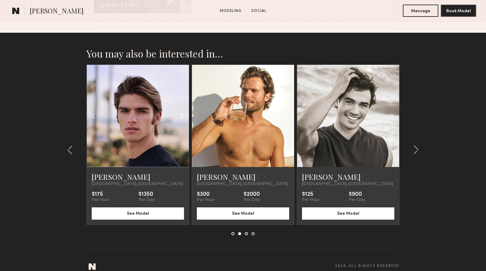
click at [180, 117] on common-icon at bounding box center [182, 116] width 9 height 12
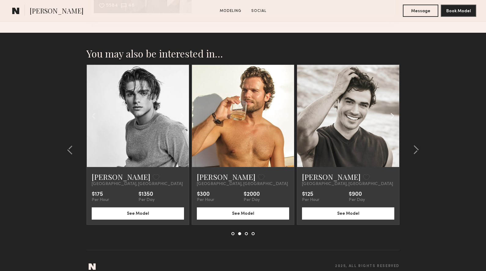
click at [392, 118] on common-icon at bounding box center [392, 116] width 9 height 12
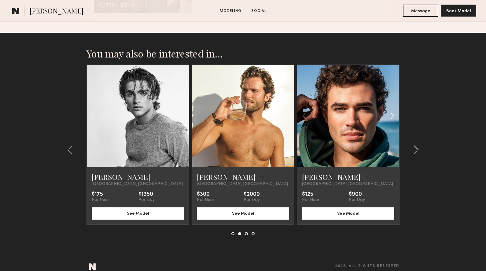
click at [392, 118] on common-icon at bounding box center [392, 116] width 9 height 12
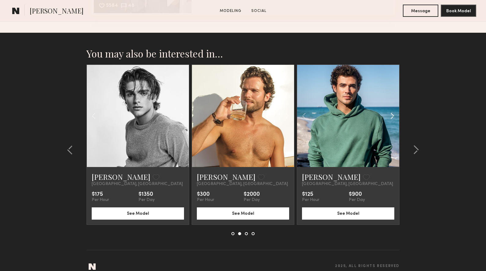
click at [392, 118] on common-icon at bounding box center [392, 116] width 9 height 12
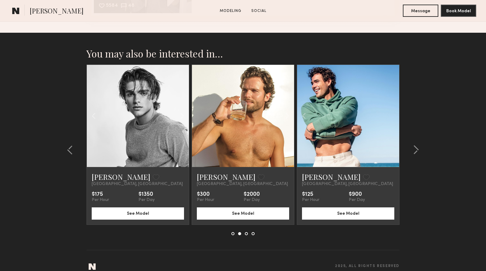
click at [392, 118] on div at bounding box center [348, 116] width 102 height 102
click at [415, 150] on common-icon at bounding box center [416, 150] width 6 height 10
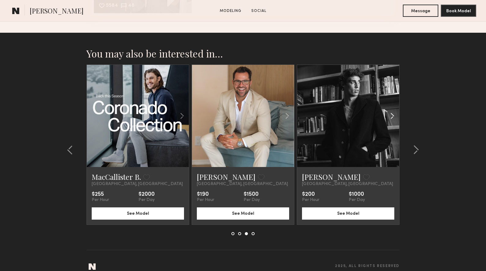
click at [392, 116] on common-icon at bounding box center [392, 116] width 9 height 12
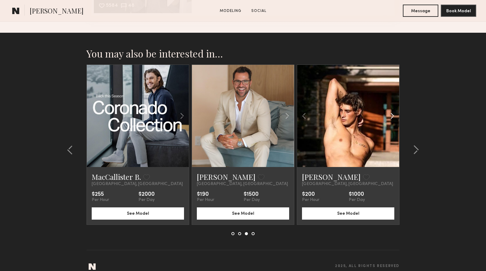
click at [392, 116] on common-icon at bounding box center [392, 116] width 9 height 12
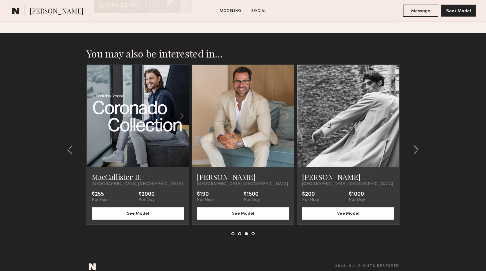
click at [392, 116] on common-icon at bounding box center [392, 116] width 9 height 12
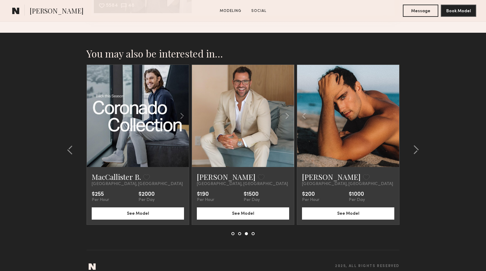
click at [392, 116] on div at bounding box center [348, 116] width 102 height 102
click at [415, 147] on common-icon at bounding box center [416, 150] width 6 height 10
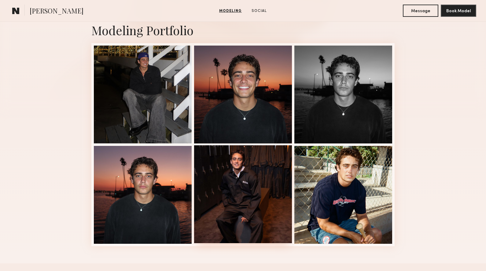
scroll to position [136, 0]
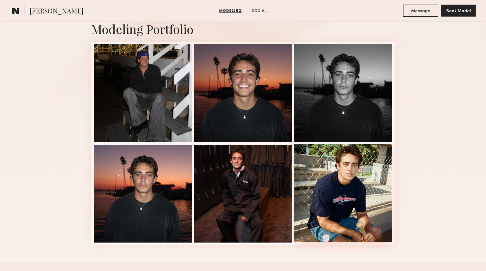
click at [357, 203] on div at bounding box center [344, 193] width 98 height 98
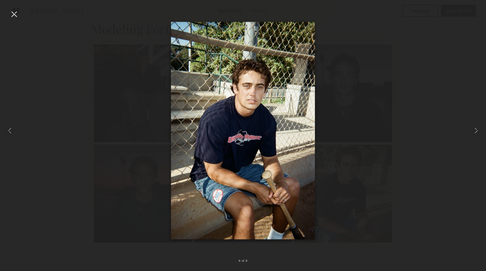
click at [15, 7] on nb-gallery-light "6 of 6" at bounding box center [243, 135] width 486 height 271
drag, startPoint x: 10, startPoint y: 14, endPoint x: 13, endPoint y: 14, distance: 3.1
click at [11, 14] on div at bounding box center [14, 14] width 10 height 10
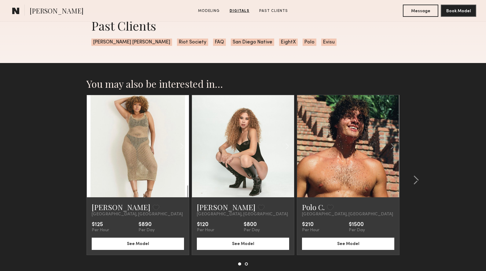
scroll to position [696, 0]
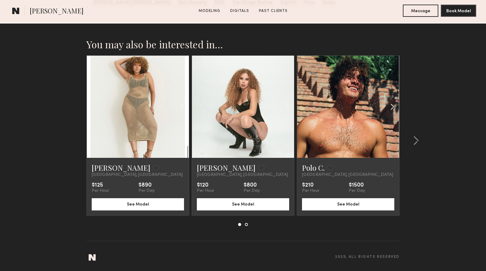
click at [390, 107] on common-icon at bounding box center [392, 107] width 9 height 12
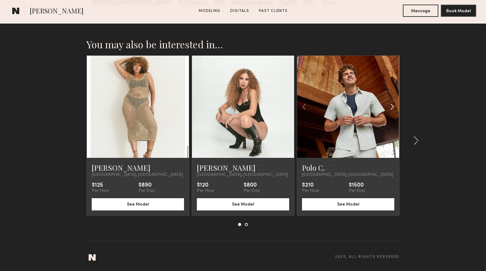
click at [390, 107] on common-icon at bounding box center [392, 107] width 9 height 12
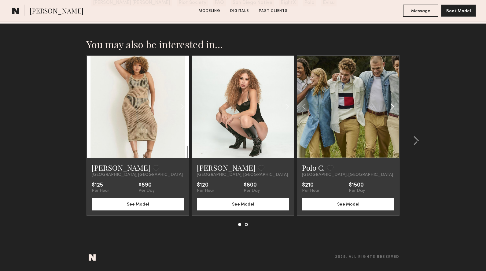
click at [390, 107] on common-icon at bounding box center [392, 107] width 9 height 12
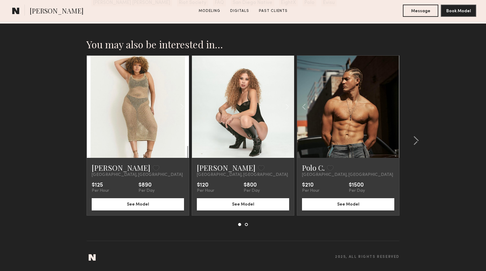
click at [390, 107] on div at bounding box center [348, 107] width 102 height 102
click at [304, 109] on common-icon at bounding box center [304, 107] width 9 height 12
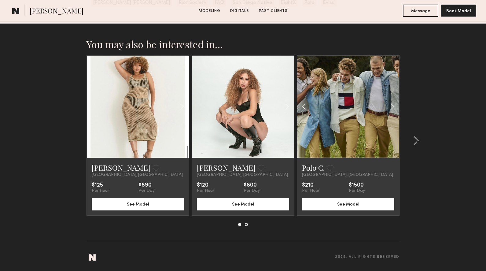
click at [304, 109] on common-icon at bounding box center [304, 107] width 9 height 12
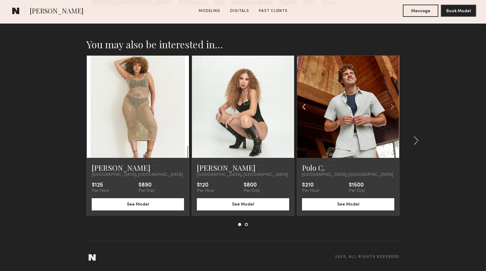
click at [304, 109] on common-icon at bounding box center [304, 107] width 9 height 12
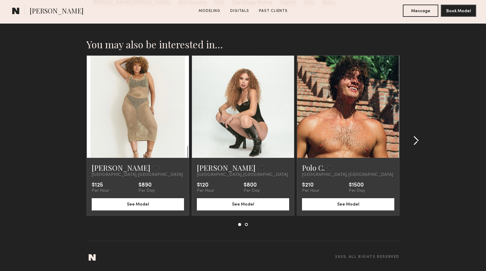
click at [414, 141] on common-icon at bounding box center [416, 141] width 6 height 10
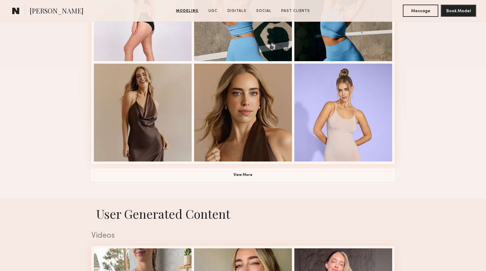
scroll to position [439, 0]
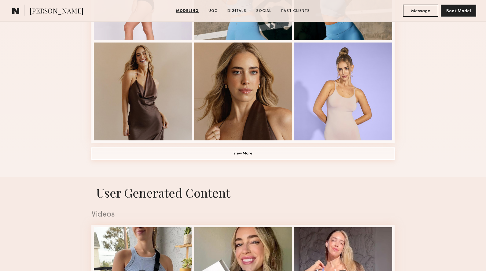
click at [339, 151] on button "View More" at bounding box center [242, 153] width 303 height 12
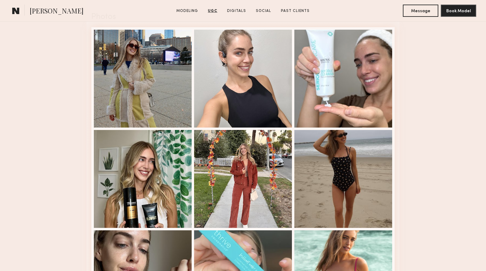
scroll to position [1437, 0]
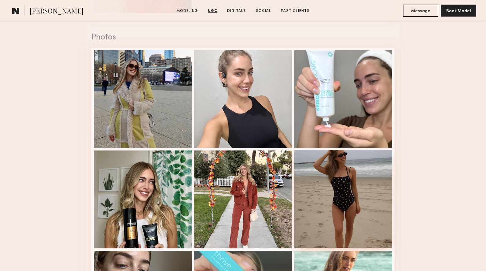
click at [339, 172] on div at bounding box center [344, 199] width 98 height 98
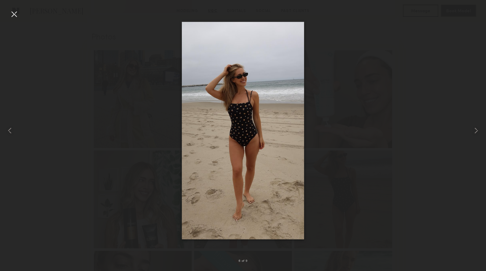
click at [16, 14] on div at bounding box center [14, 14] width 10 height 10
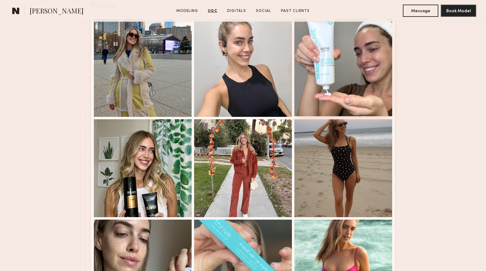
scroll to position [1468, 0]
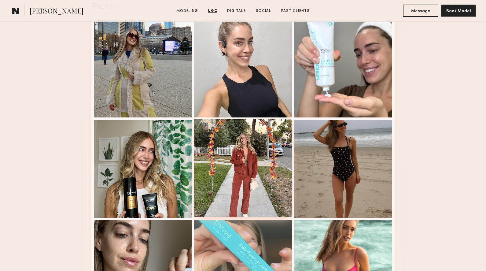
click at [253, 142] on div at bounding box center [243, 168] width 98 height 98
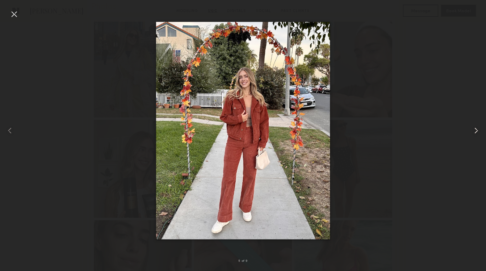
click at [475, 128] on common-icon at bounding box center [477, 131] width 10 height 10
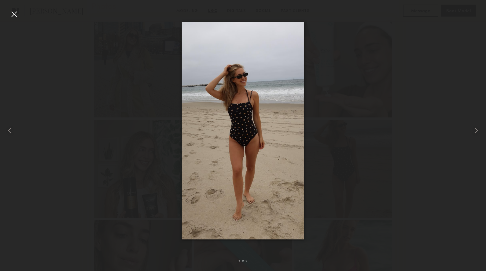
click at [11, 13] on div at bounding box center [14, 14] width 10 height 10
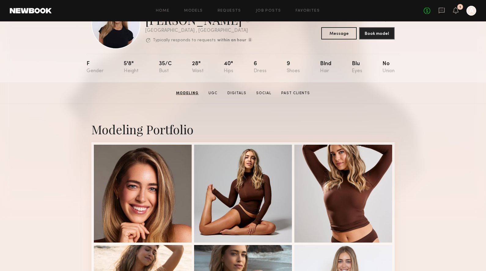
scroll to position [0, 0]
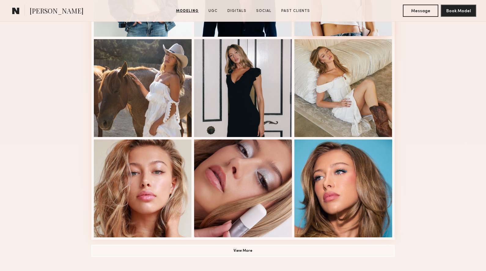
scroll to position [402, 0]
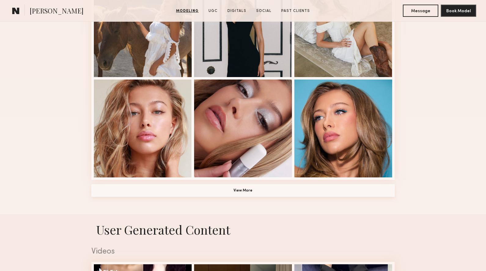
click at [227, 187] on button "View More" at bounding box center [242, 190] width 303 height 12
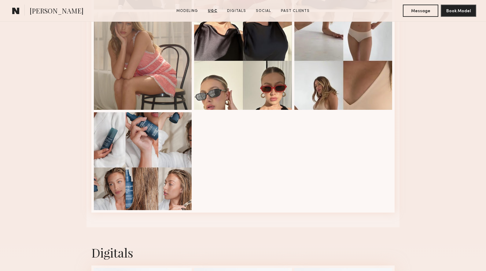
scroll to position [1487, 0]
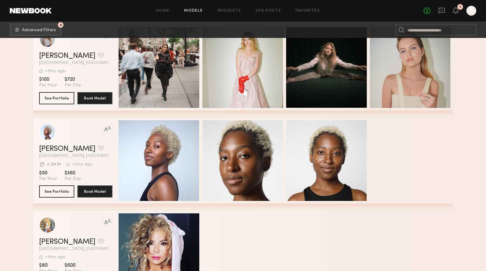
scroll to position [22347, 0]
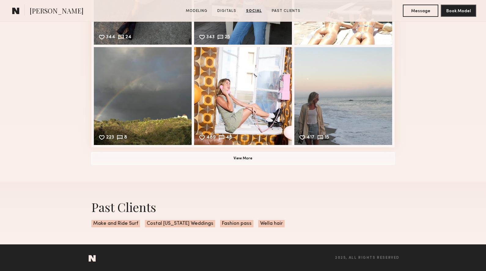
scroll to position [975, 0]
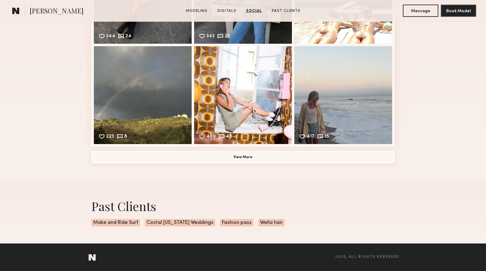
click at [272, 154] on button "View More" at bounding box center [242, 157] width 303 height 12
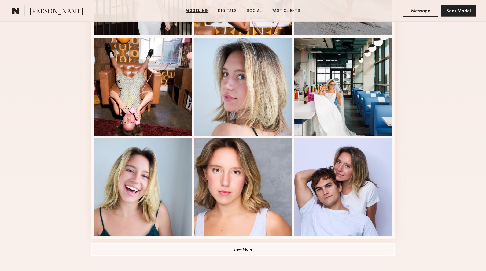
scroll to position [414, 0]
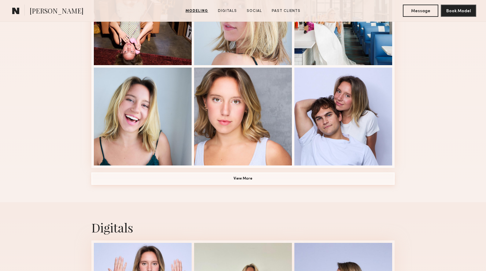
click at [288, 179] on button "View More" at bounding box center [242, 179] width 303 height 12
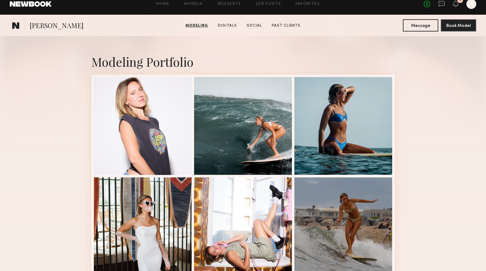
scroll to position [102, 0]
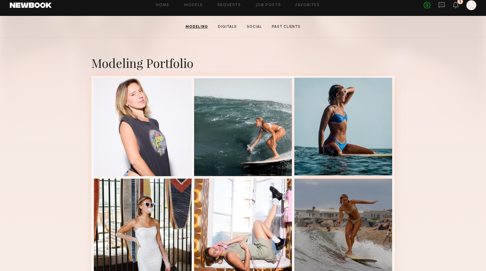
click at [330, 136] on div at bounding box center [344, 127] width 98 height 98
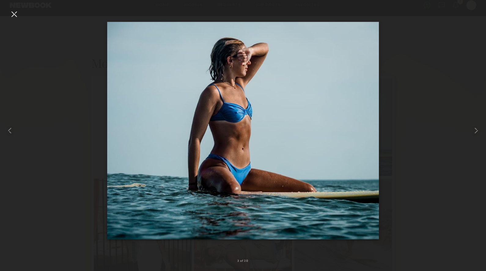
click at [11, 13] on div at bounding box center [14, 14] width 10 height 10
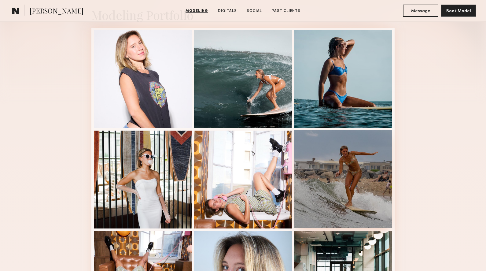
scroll to position [152, 0]
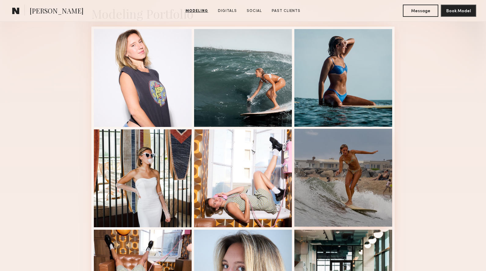
click at [336, 172] on div at bounding box center [344, 178] width 98 height 98
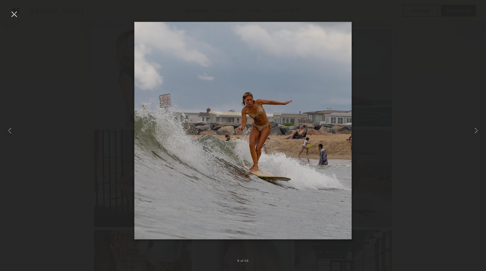
click at [12, 12] on div at bounding box center [14, 14] width 10 height 10
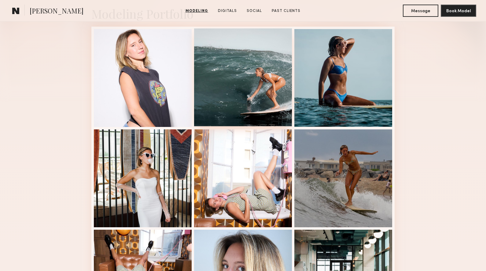
click at [228, 59] on div at bounding box center [243, 77] width 98 height 98
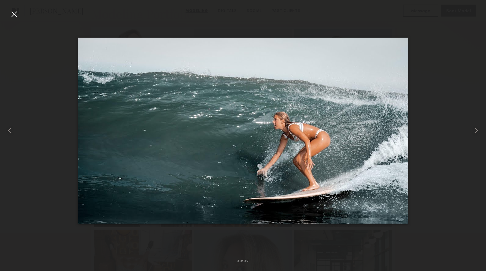
click at [11, 14] on div at bounding box center [14, 14] width 10 height 10
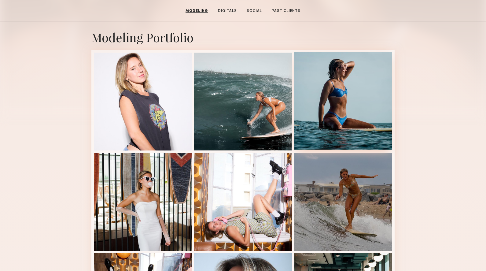
scroll to position [81, 0]
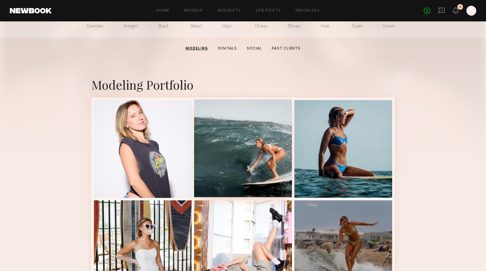
click at [231, 119] on div at bounding box center [243, 148] width 98 height 98
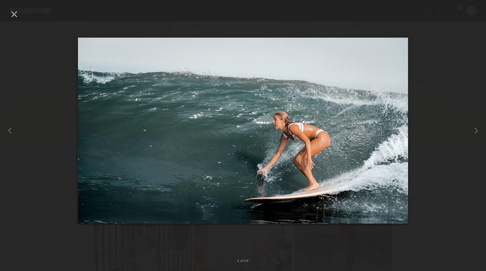
click at [9, 11] on div "2 of 20" at bounding box center [243, 135] width 486 height 271
click at [9, 14] on div at bounding box center [14, 14] width 10 height 10
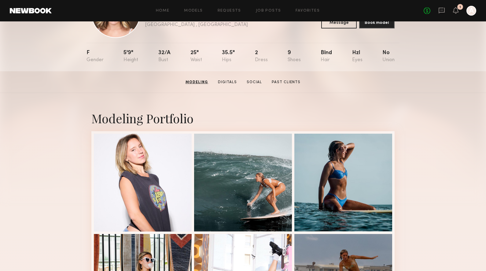
scroll to position [0, 0]
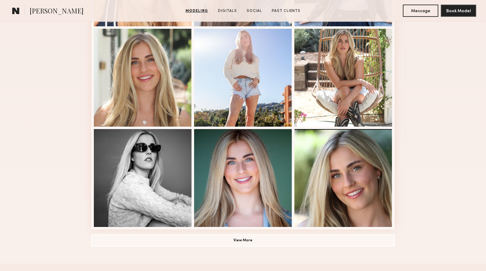
scroll to position [364, 0]
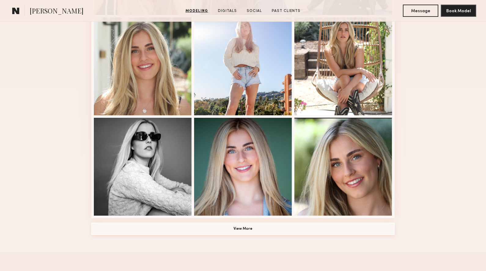
click at [227, 227] on button "View More" at bounding box center [242, 229] width 303 height 12
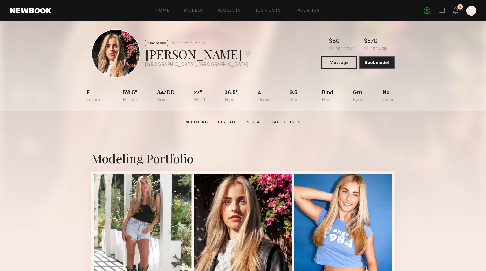
scroll to position [0, 0]
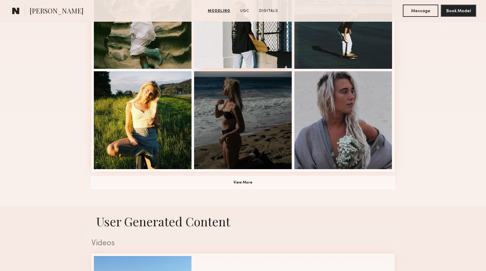
scroll to position [517, 0]
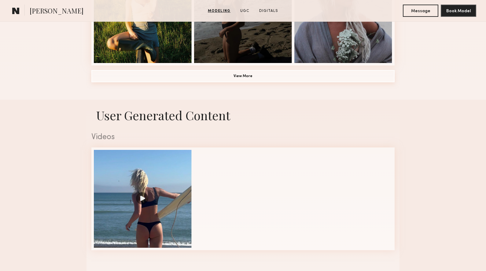
click at [212, 80] on button "View More" at bounding box center [242, 76] width 303 height 12
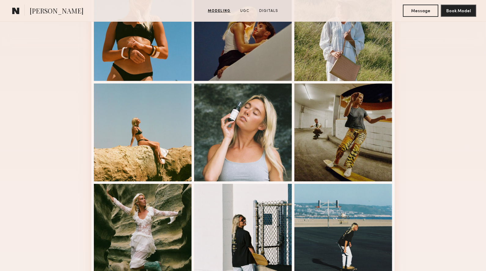
scroll to position [225, 0]
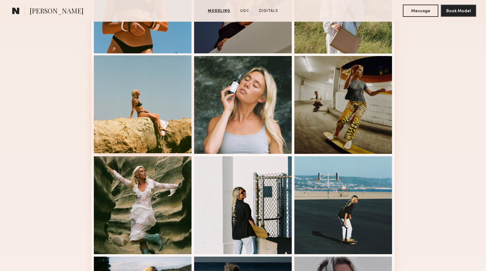
click at [136, 116] on div at bounding box center [143, 104] width 98 height 98
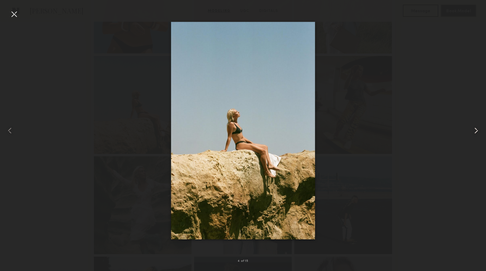
click at [476, 128] on common-icon at bounding box center [477, 131] width 10 height 10
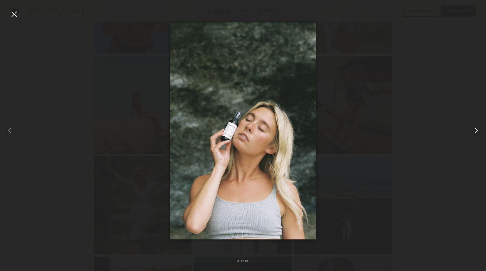
click at [475, 128] on common-icon at bounding box center [477, 131] width 10 height 10
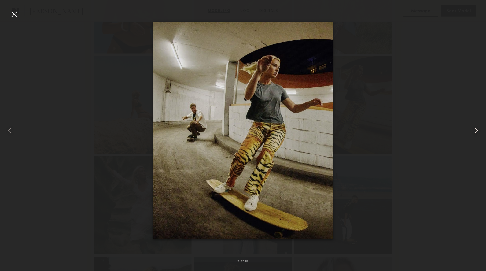
click at [475, 129] on common-icon at bounding box center [477, 131] width 10 height 10
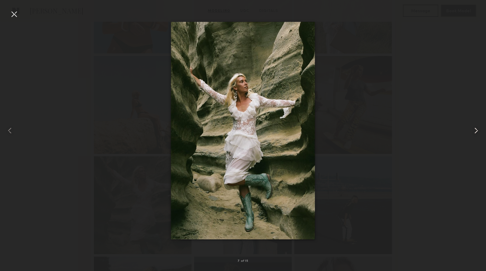
click at [475, 129] on common-icon at bounding box center [477, 131] width 10 height 10
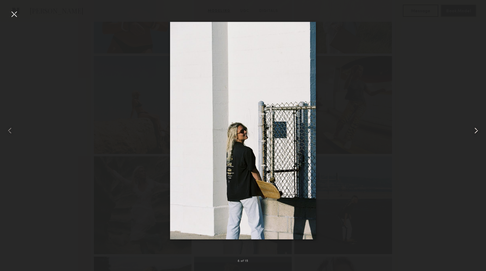
click at [475, 129] on common-icon at bounding box center [477, 131] width 10 height 10
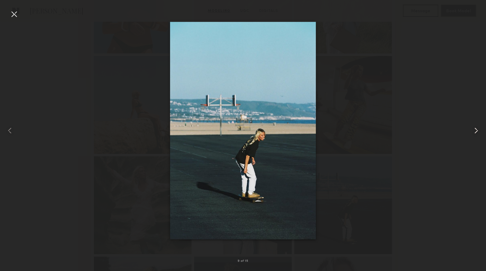
click at [475, 129] on common-icon at bounding box center [477, 131] width 10 height 10
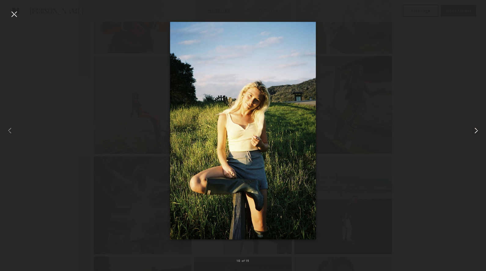
click at [475, 129] on common-icon at bounding box center [477, 131] width 10 height 10
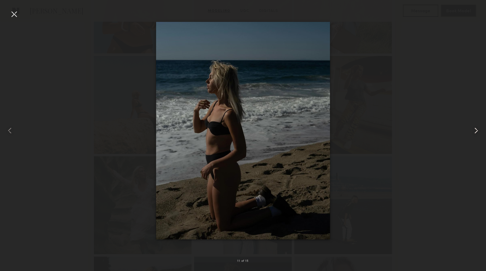
click at [475, 129] on common-icon at bounding box center [477, 131] width 10 height 10
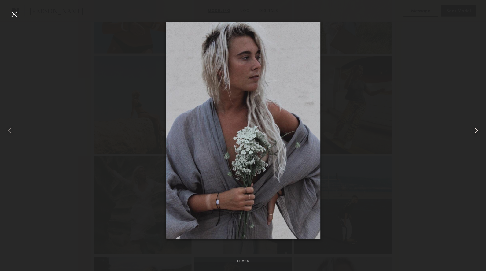
click at [475, 129] on common-icon at bounding box center [477, 131] width 10 height 10
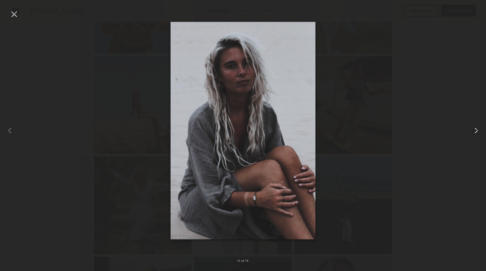
click at [475, 129] on common-icon at bounding box center [477, 131] width 10 height 10
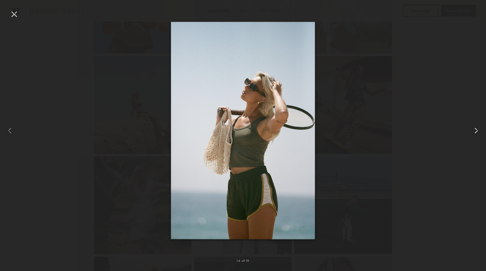
click at [475, 129] on common-icon at bounding box center [477, 131] width 10 height 10
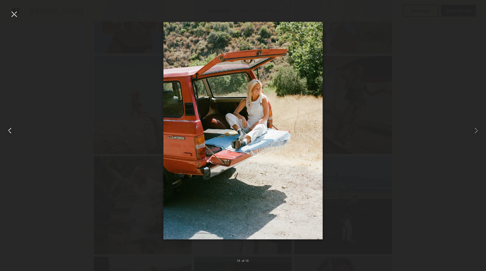
click at [9, 133] on common-icon at bounding box center [10, 131] width 10 height 10
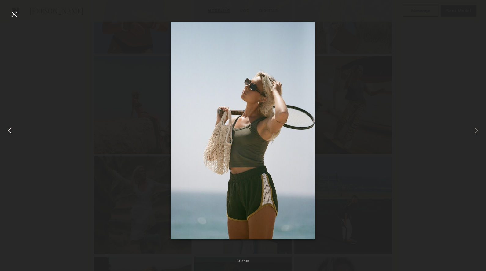
click at [9, 133] on common-icon at bounding box center [10, 131] width 10 height 10
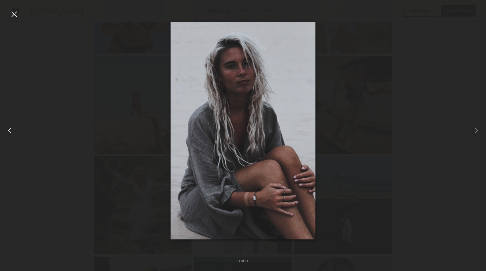
click at [9, 133] on common-icon at bounding box center [10, 131] width 10 height 10
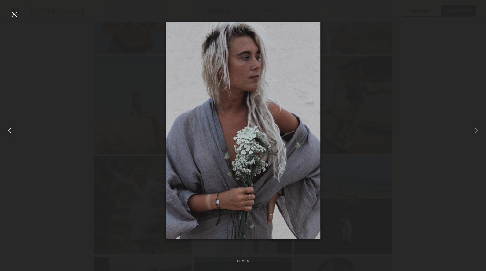
click at [9, 133] on common-icon at bounding box center [10, 131] width 10 height 10
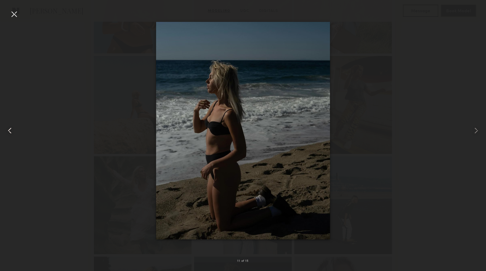
click at [9, 133] on common-icon at bounding box center [10, 131] width 10 height 10
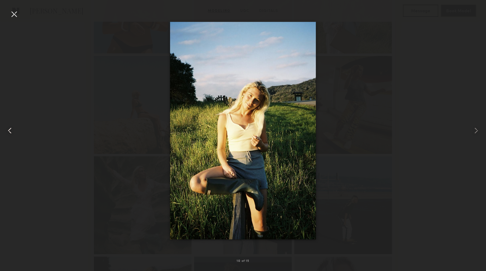
click at [9, 133] on common-icon at bounding box center [10, 131] width 10 height 10
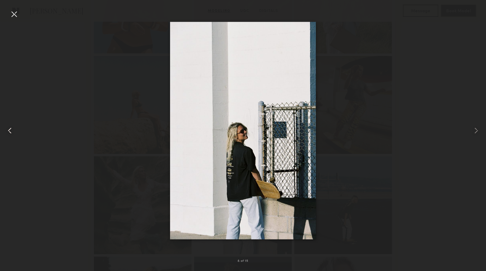
click at [9, 133] on common-icon at bounding box center [10, 131] width 10 height 10
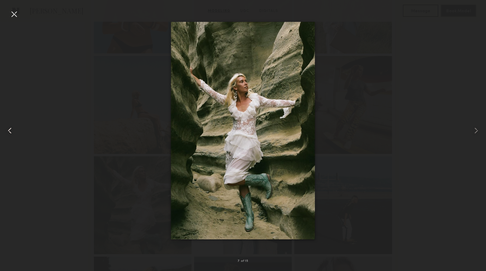
click at [9, 133] on common-icon at bounding box center [10, 131] width 10 height 10
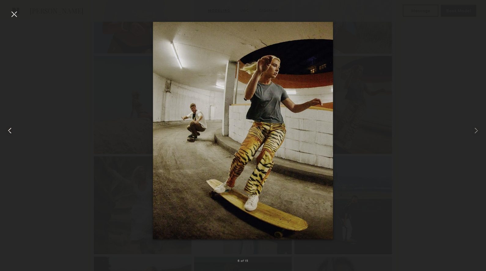
click at [9, 133] on common-icon at bounding box center [10, 131] width 10 height 10
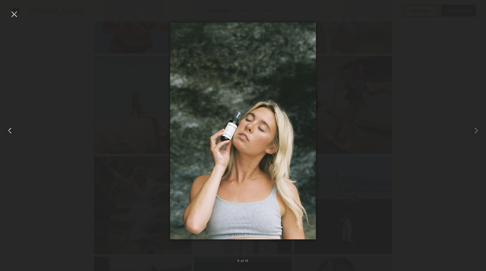
click at [9, 133] on common-icon at bounding box center [10, 131] width 10 height 10
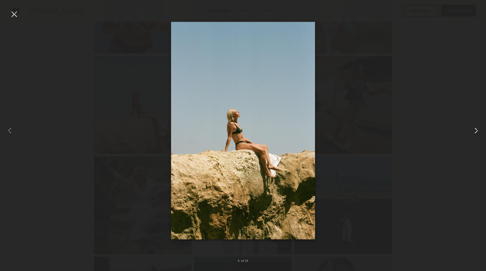
click at [473, 131] on common-icon at bounding box center [477, 131] width 10 height 10
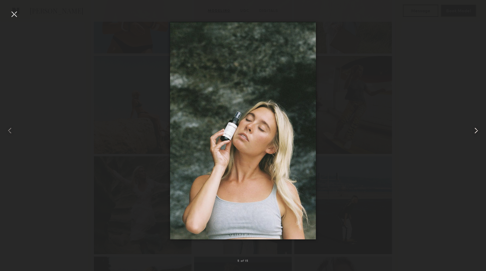
click at [473, 131] on common-icon at bounding box center [477, 131] width 10 height 10
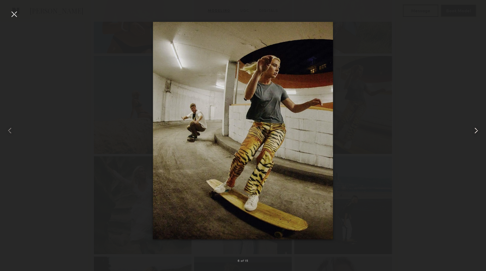
click at [473, 131] on common-icon at bounding box center [477, 131] width 10 height 10
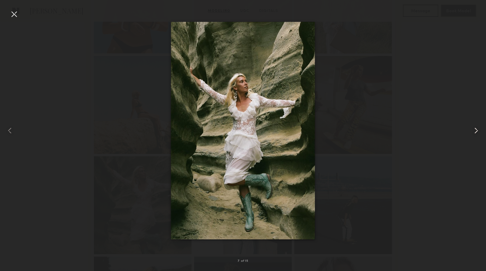
click at [473, 131] on common-icon at bounding box center [477, 131] width 10 height 10
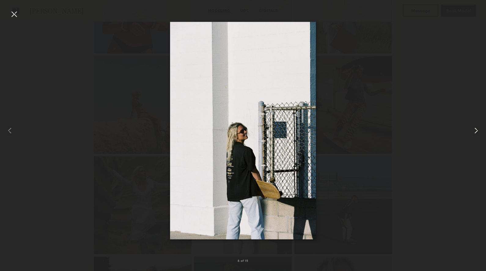
click at [473, 131] on common-icon at bounding box center [477, 131] width 10 height 10
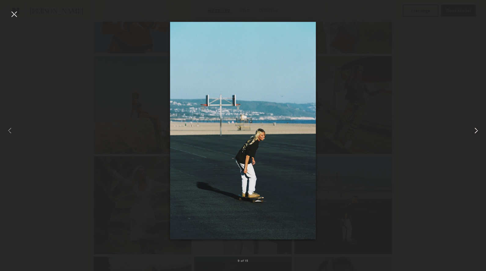
click at [473, 131] on common-icon at bounding box center [477, 131] width 10 height 10
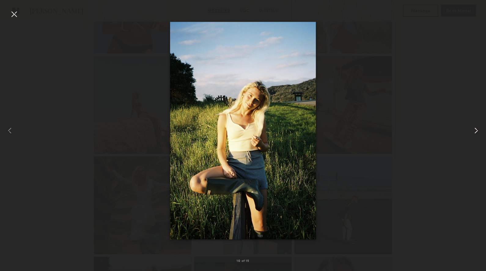
click at [477, 129] on common-icon at bounding box center [477, 131] width 10 height 10
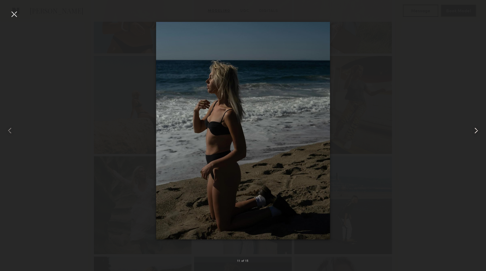
click at [477, 129] on common-icon at bounding box center [477, 131] width 10 height 10
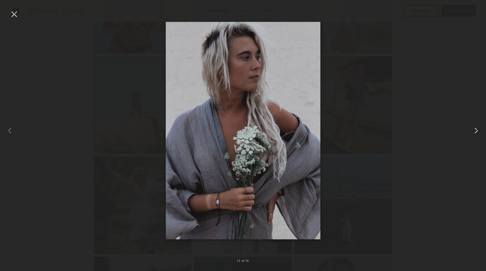
click at [477, 129] on common-icon at bounding box center [477, 131] width 10 height 10
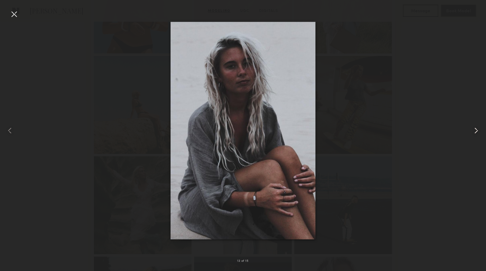
click at [477, 129] on common-icon at bounding box center [477, 131] width 10 height 10
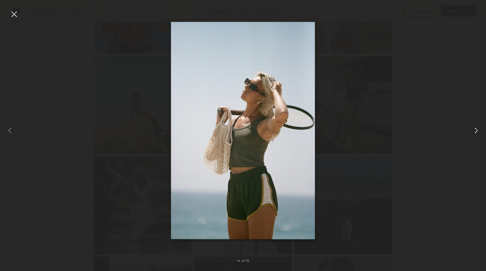
click at [477, 129] on common-icon at bounding box center [477, 131] width 10 height 10
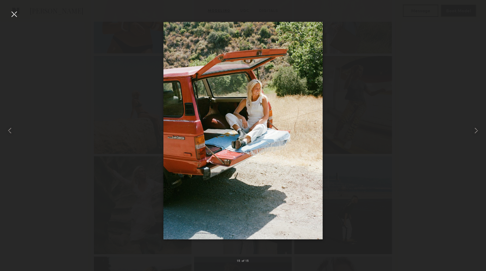
click at [13, 15] on div at bounding box center [14, 14] width 10 height 10
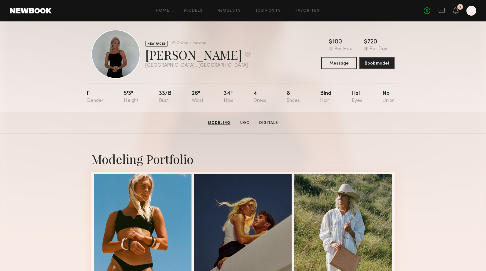
scroll to position [0, 0]
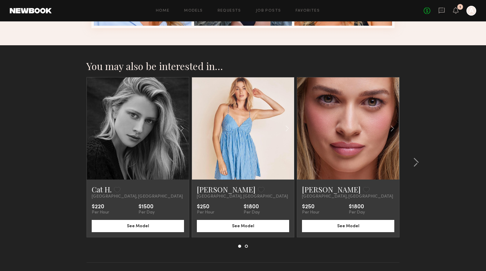
scroll to position [333, 0]
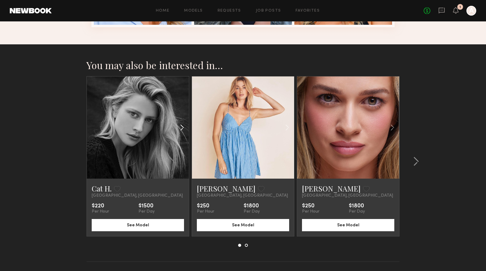
click at [183, 127] on common-icon at bounding box center [182, 128] width 9 height 12
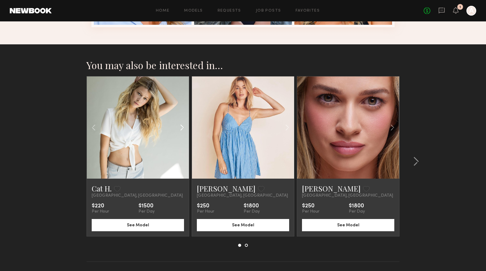
click at [183, 127] on common-icon at bounding box center [182, 128] width 9 height 12
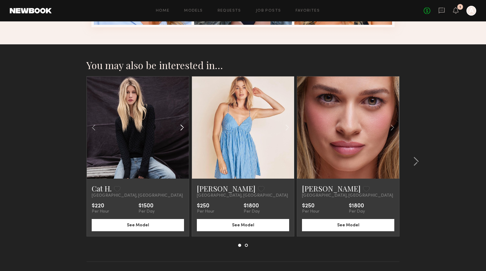
click at [183, 127] on common-icon at bounding box center [182, 128] width 9 height 12
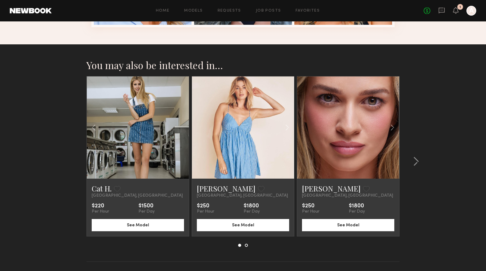
click at [183, 127] on div at bounding box center [138, 127] width 102 height 102
click at [285, 127] on common-icon at bounding box center [287, 128] width 9 height 12
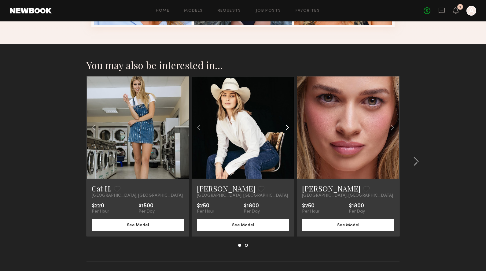
click at [285, 127] on common-icon at bounding box center [287, 128] width 9 height 12
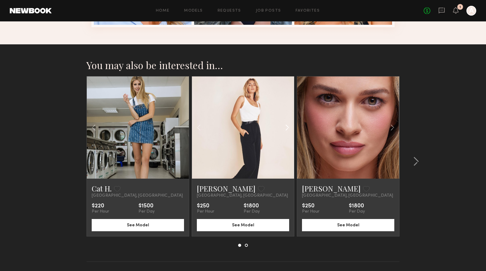
click at [285, 127] on common-icon at bounding box center [287, 128] width 9 height 12
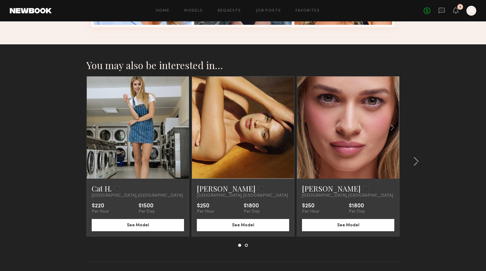
click at [285, 127] on div at bounding box center [243, 127] width 102 height 102
click at [395, 127] on common-icon at bounding box center [392, 128] width 9 height 12
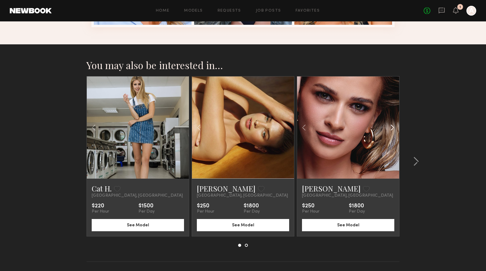
click at [395, 127] on common-icon at bounding box center [392, 128] width 9 height 12
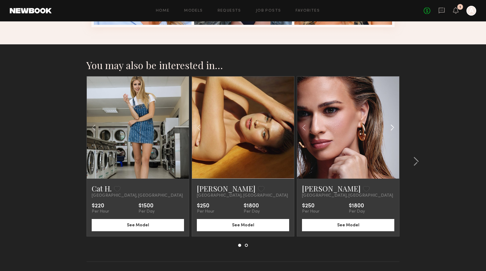
click at [395, 127] on common-icon at bounding box center [392, 128] width 9 height 12
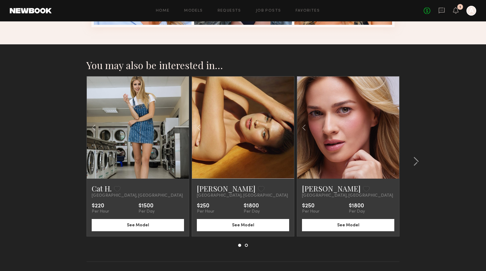
click at [395, 127] on div at bounding box center [348, 127] width 102 height 102
click at [414, 161] on common-icon at bounding box center [416, 162] width 6 height 10
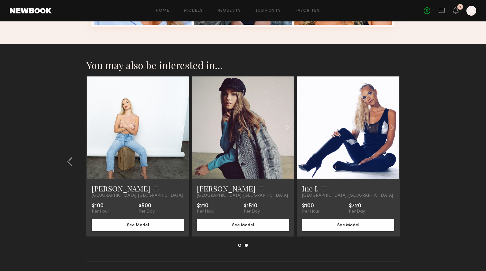
click at [184, 126] on common-icon at bounding box center [182, 128] width 9 height 12
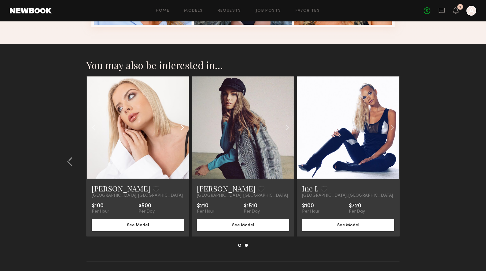
click at [184, 126] on common-icon at bounding box center [182, 128] width 9 height 12
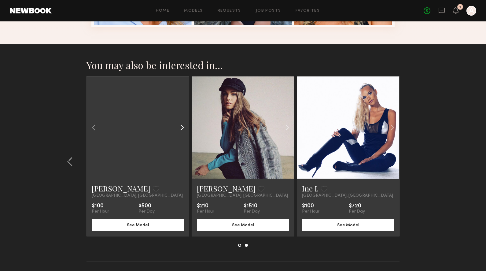
click at [184, 126] on common-icon at bounding box center [182, 128] width 9 height 12
click at [184, 126] on div at bounding box center [138, 127] width 102 height 102
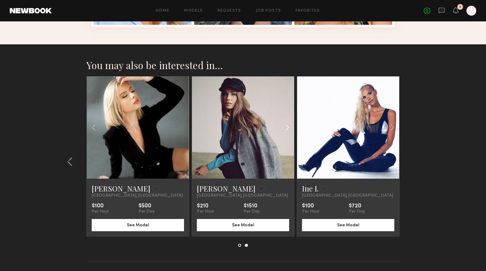
click at [290, 125] on common-icon at bounding box center [287, 128] width 9 height 12
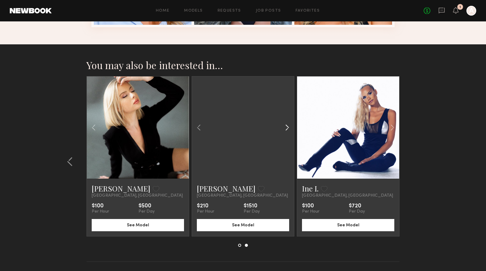
click at [290, 125] on common-icon at bounding box center [287, 128] width 9 height 12
click at [290, 125] on div at bounding box center [243, 127] width 102 height 102
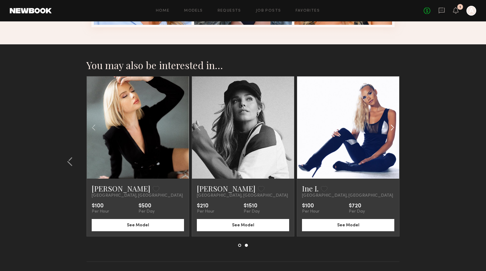
click at [395, 127] on common-icon at bounding box center [392, 128] width 9 height 12
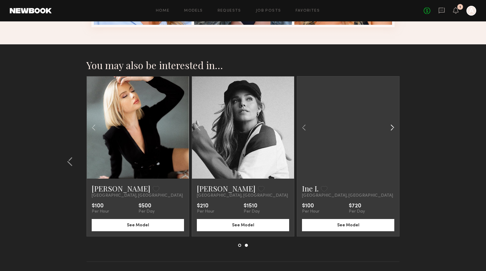
click at [395, 127] on common-icon at bounding box center [392, 128] width 9 height 12
click at [395, 127] on div at bounding box center [348, 127] width 102 height 102
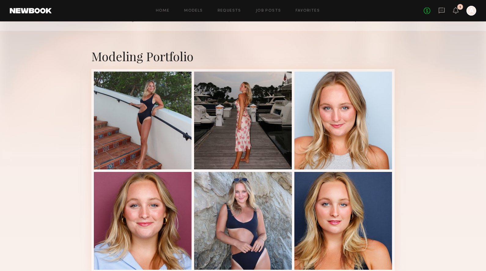
scroll to position [0, 0]
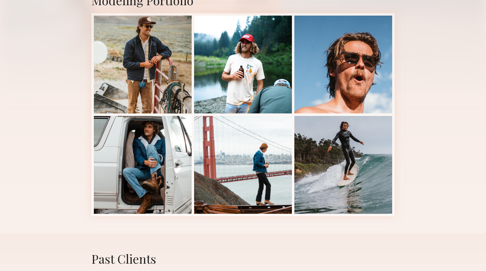
scroll to position [145, 0]
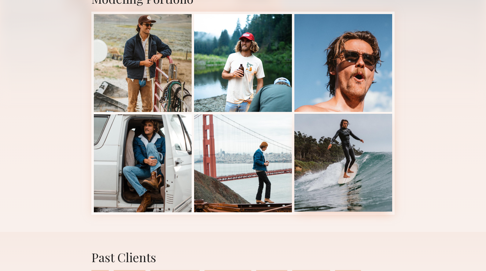
click at [355, 157] on div at bounding box center [344, 163] width 98 height 98
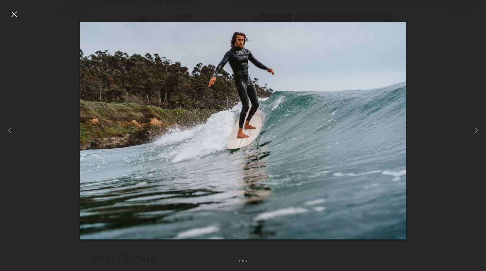
click at [13, 12] on div at bounding box center [14, 14] width 10 height 10
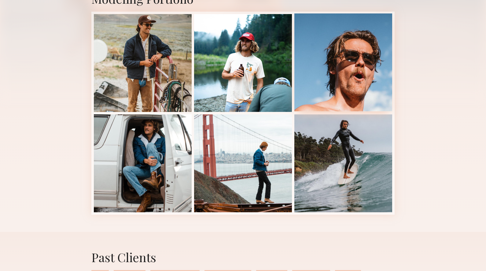
click at [368, 84] on div at bounding box center [344, 62] width 98 height 98
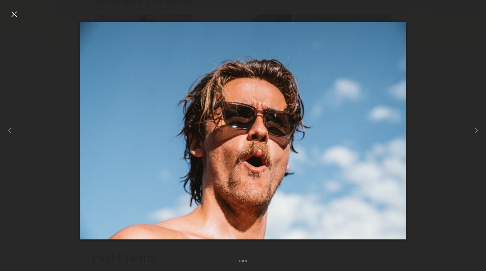
drag, startPoint x: 17, startPoint y: 14, endPoint x: 214, endPoint y: 145, distance: 236.0
click at [17, 15] on div at bounding box center [14, 14] width 10 height 10
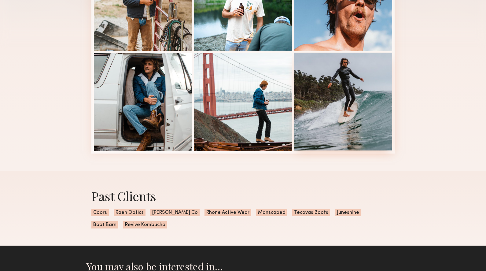
scroll to position [78, 0]
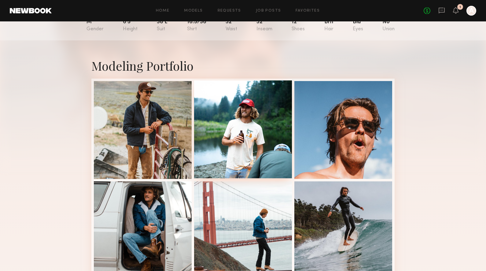
click at [227, 124] on div at bounding box center [243, 129] width 98 height 98
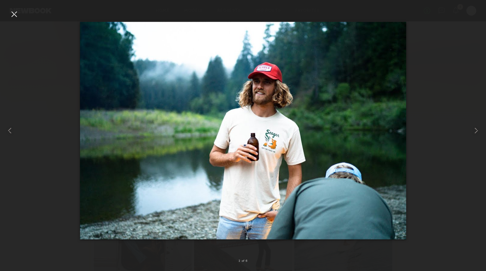
click at [11, 15] on div at bounding box center [14, 14] width 10 height 10
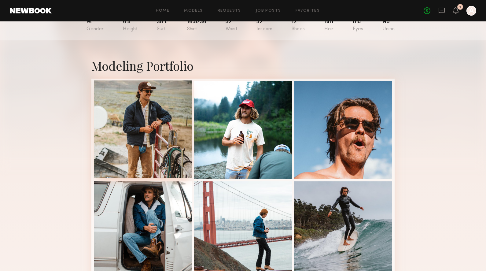
click at [156, 117] on div at bounding box center [143, 129] width 98 height 98
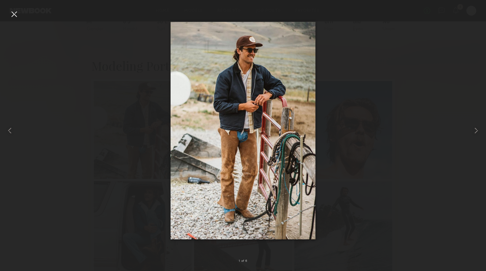
click at [12, 12] on div at bounding box center [14, 14] width 10 height 10
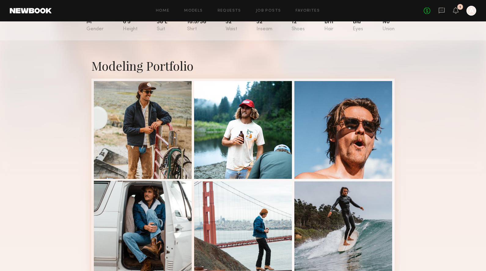
click at [168, 218] on div at bounding box center [143, 230] width 98 height 98
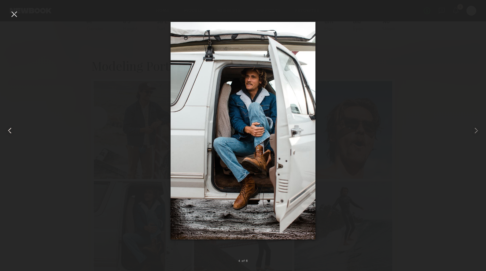
click at [13, 14] on div at bounding box center [14, 14] width 10 height 10
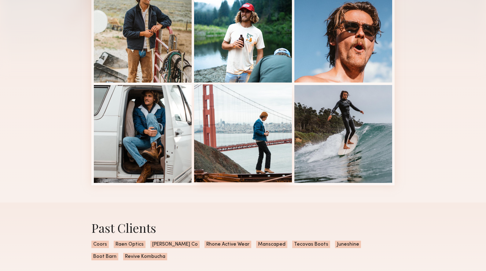
scroll to position [190, 0]
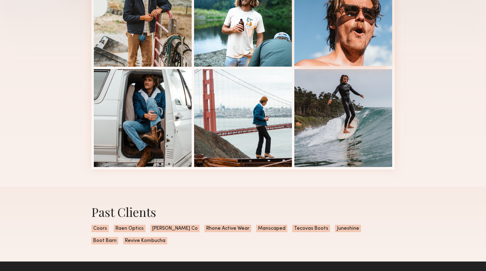
click at [325, 43] on div at bounding box center [344, 17] width 98 height 98
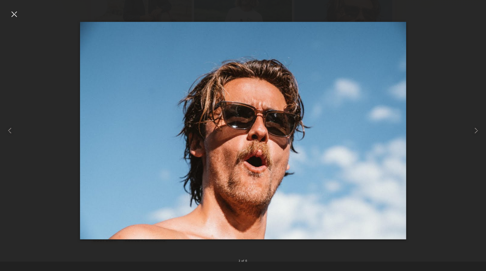
click at [13, 15] on div at bounding box center [14, 14] width 10 height 10
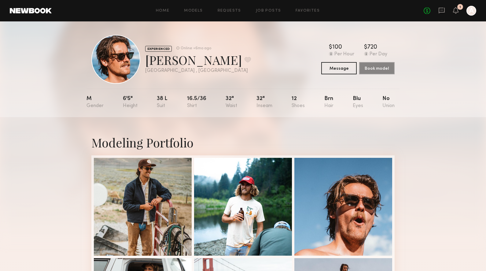
scroll to position [0, 0]
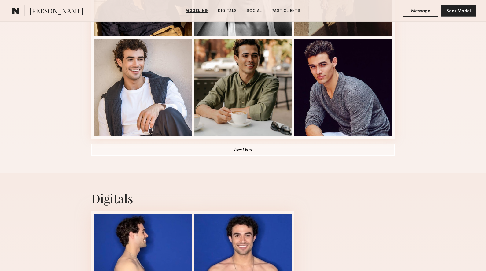
scroll to position [391, 0]
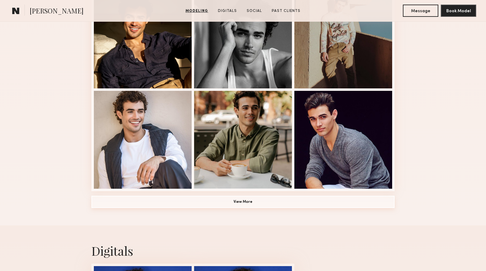
click at [286, 203] on button "View More" at bounding box center [242, 202] width 303 height 12
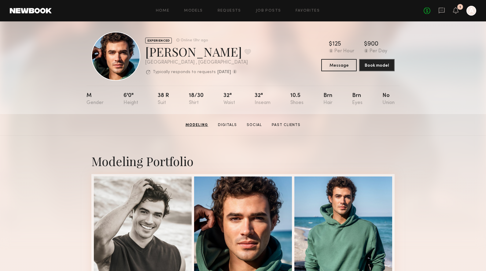
scroll to position [0, 0]
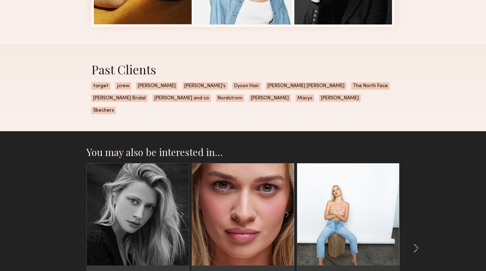
scroll to position [428, 0]
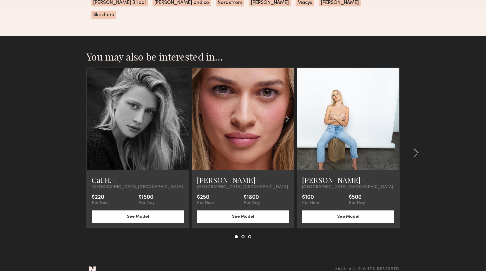
click at [286, 113] on common-icon at bounding box center [287, 119] width 9 height 12
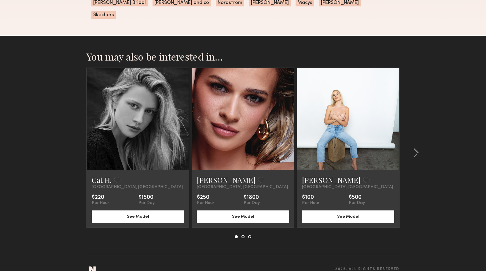
click at [287, 113] on common-icon at bounding box center [287, 119] width 9 height 12
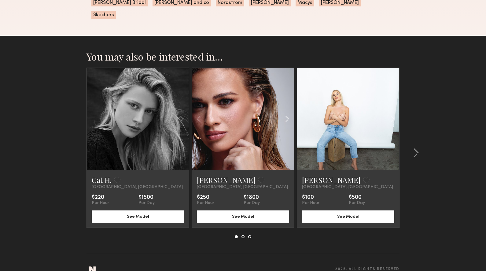
click at [287, 113] on common-icon at bounding box center [287, 119] width 9 height 12
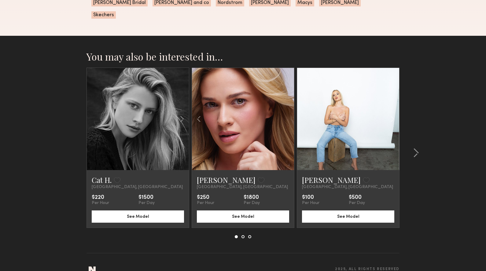
click at [287, 110] on div at bounding box center [243, 119] width 102 height 102
click at [187, 110] on div at bounding box center [172, 119] width 34 height 102
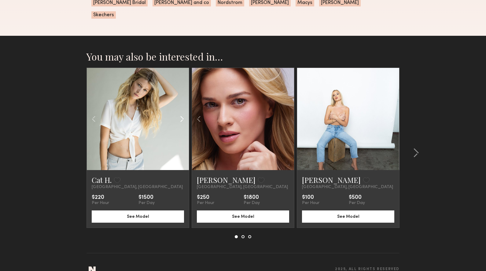
click at [187, 110] on div at bounding box center [172, 119] width 34 height 102
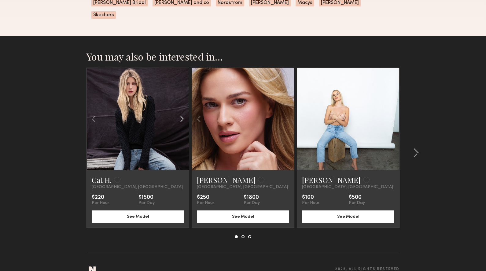
click at [187, 110] on div at bounding box center [172, 119] width 34 height 102
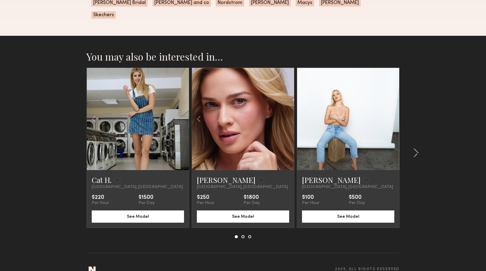
click at [187, 110] on div at bounding box center [138, 119] width 102 height 102
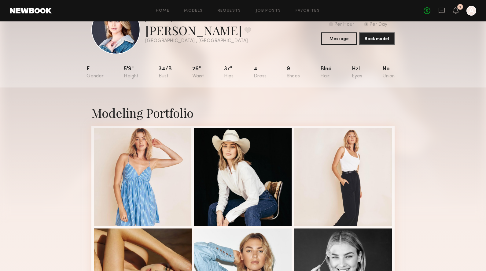
scroll to position [0, 0]
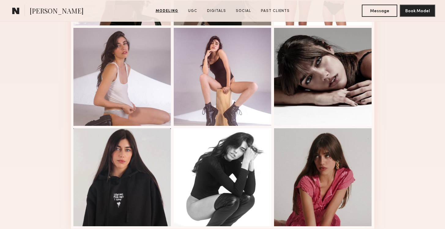
scroll to position [423, 0]
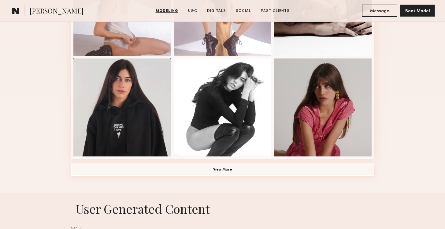
click at [235, 170] on button "View More" at bounding box center [222, 169] width 303 height 12
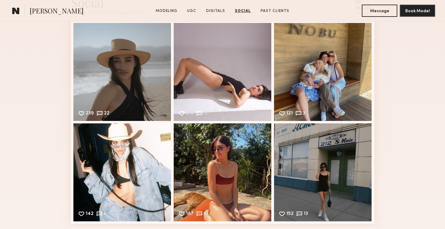
scroll to position [1795, 0]
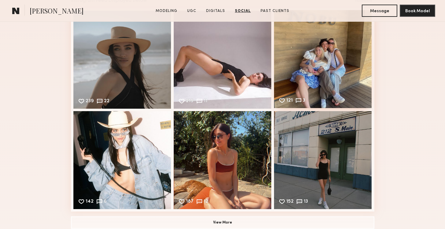
click at [331, 61] on div "121 3 Likes & comments displayed to show model’s engagement" at bounding box center [323, 59] width 98 height 98
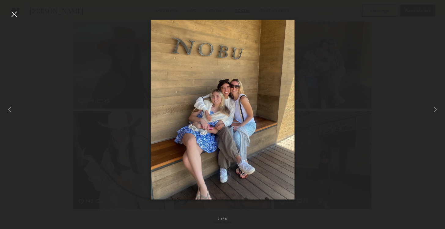
click at [15, 15] on div at bounding box center [14, 14] width 10 height 10
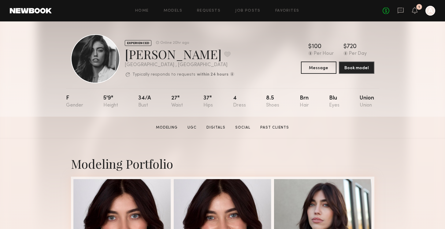
scroll to position [0, 0]
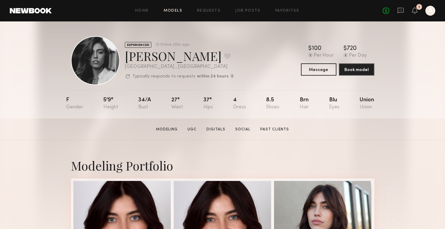
click at [173, 12] on link "Models" at bounding box center [173, 11] width 19 height 4
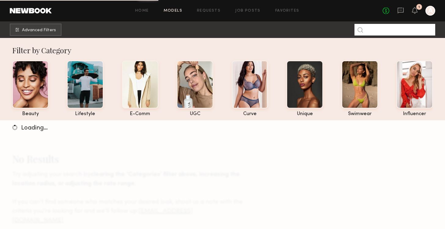
click at [381, 29] on input at bounding box center [395, 30] width 81 height 12
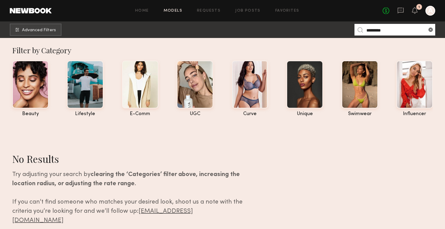
click at [391, 30] on input "*********" at bounding box center [395, 30] width 81 height 12
type input "*******"
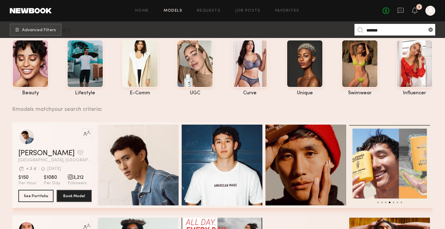
scroll to position [27, 0]
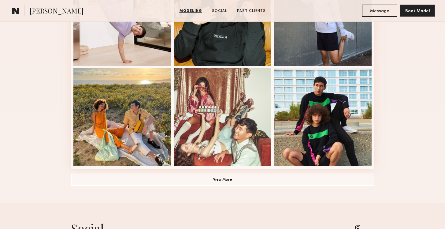
scroll to position [438, 0]
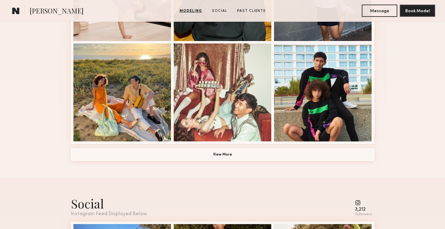
click at [196, 152] on button "View More" at bounding box center [222, 154] width 303 height 12
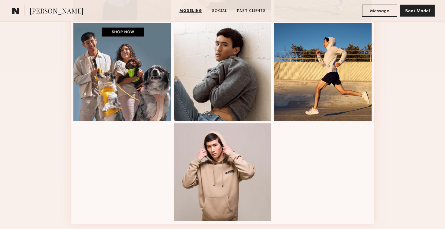
scroll to position [633, 0]
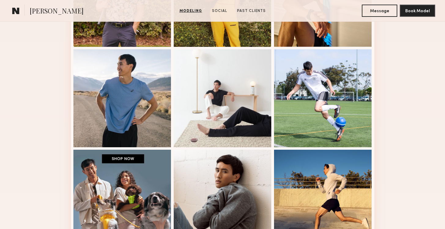
drag, startPoint x: 420, startPoint y: 105, endPoint x: 396, endPoint y: 76, distance: 38.1
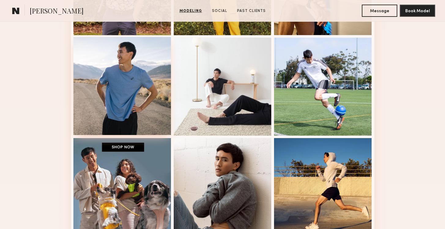
click at [137, 98] on div at bounding box center [122, 86] width 98 height 98
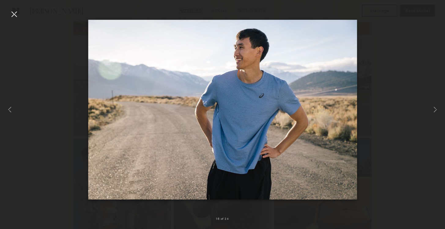
click at [19, 16] on div at bounding box center [222, 109] width 445 height 199
click at [17, 14] on div at bounding box center [14, 14] width 10 height 10
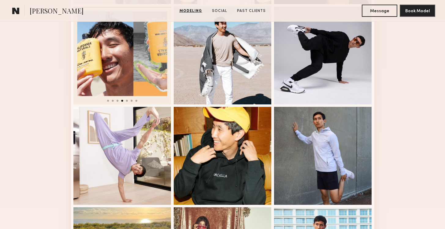
scroll to position [273, 0]
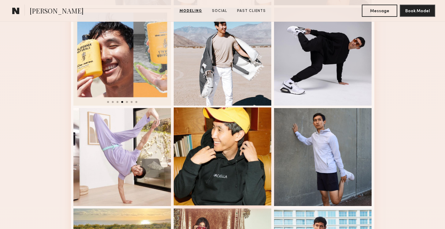
click at [232, 141] on div at bounding box center [223, 156] width 98 height 98
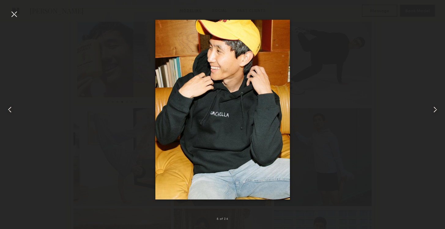
click at [11, 15] on div at bounding box center [14, 14] width 10 height 10
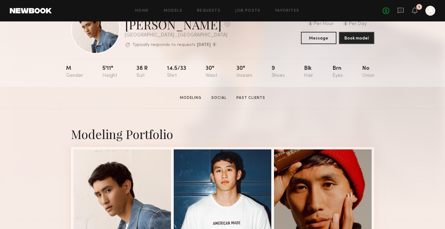
scroll to position [0, 0]
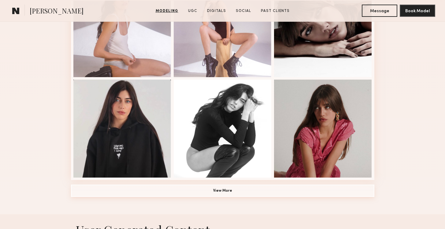
scroll to position [407, 0]
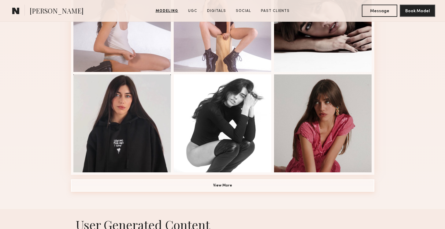
click at [212, 186] on button "View More" at bounding box center [222, 185] width 303 height 12
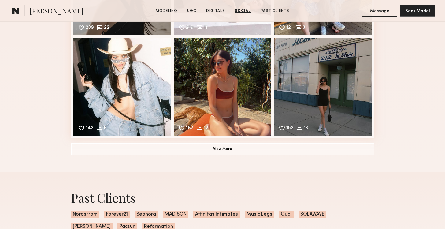
scroll to position [1875, 0]
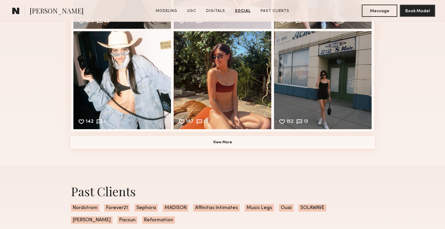
click at [218, 144] on button "View More" at bounding box center [222, 142] width 303 height 12
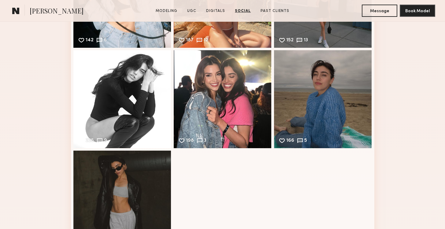
scroll to position [1957, 0]
click at [324, 99] on div "166 5 Likes & comments displayed to show model’s engagement" at bounding box center [323, 99] width 98 height 98
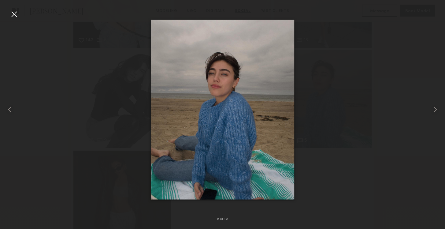
click at [16, 15] on div at bounding box center [14, 14] width 10 height 10
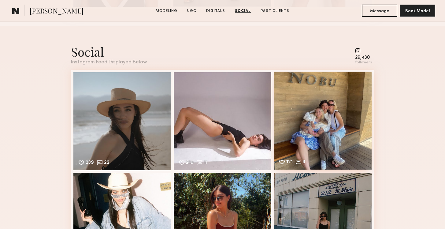
scroll to position [1729, 0]
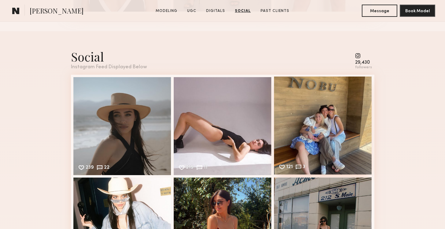
click at [308, 133] on div "121 3 Likes & comments displayed to show model’s engagement" at bounding box center [323, 125] width 98 height 98
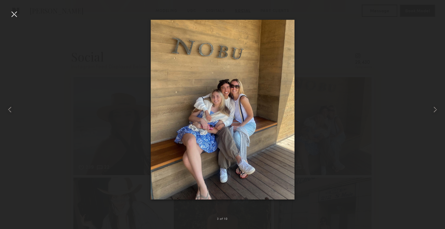
click at [16, 15] on div at bounding box center [14, 14] width 10 height 10
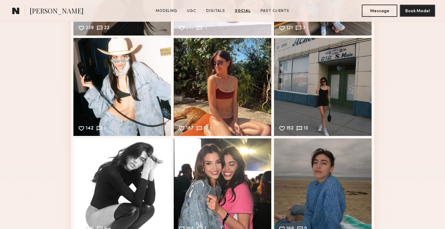
scroll to position [1951, 0]
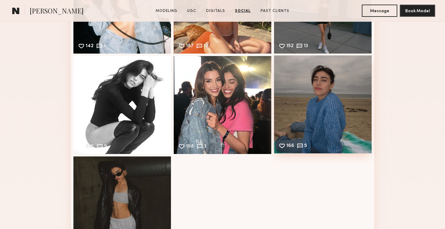
click at [342, 127] on div "166 5 Likes & comments displayed to show model’s engagement" at bounding box center [323, 104] width 98 height 98
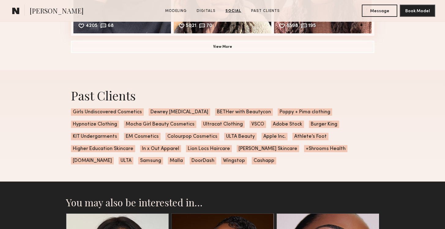
scroll to position [1088, 0]
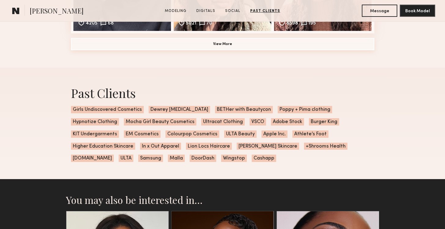
click at [273, 46] on button "View More" at bounding box center [222, 44] width 303 height 12
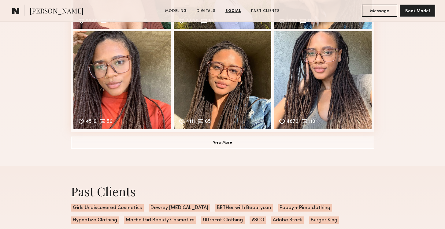
scroll to position [1288, 0]
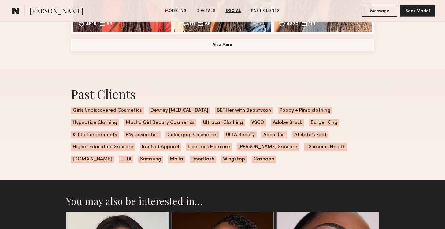
click at [247, 49] on button "View More" at bounding box center [222, 45] width 303 height 12
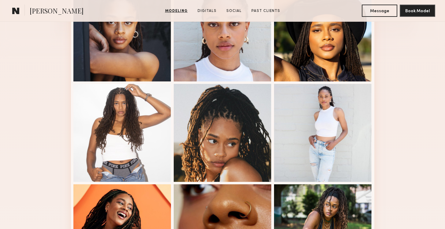
scroll to position [292, 0]
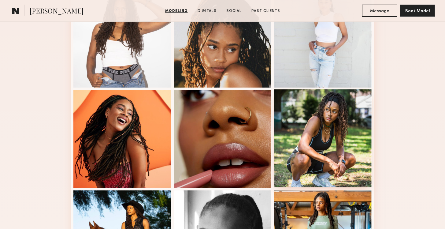
drag, startPoint x: 333, startPoint y: 108, endPoint x: 347, endPoint y: 98, distance: 17.2
click at [333, 108] on div at bounding box center [323, 138] width 98 height 98
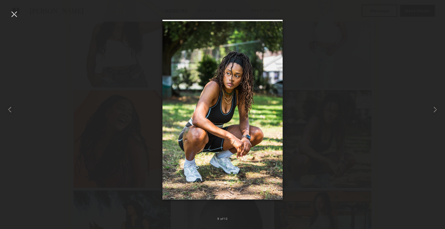
click at [13, 14] on div at bounding box center [14, 14] width 10 height 10
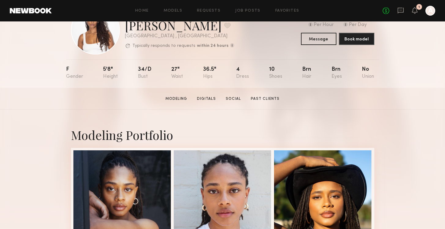
scroll to position [0, 0]
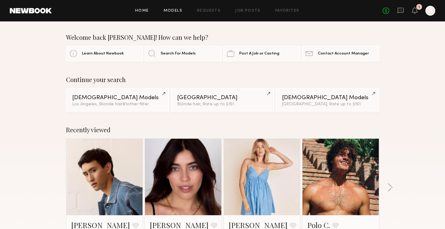
click at [167, 10] on link "Models" at bounding box center [173, 11] width 19 height 4
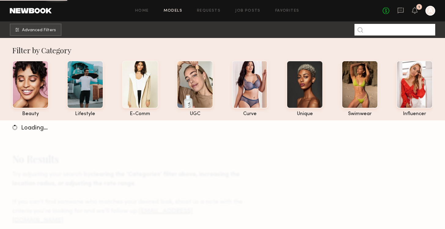
click at [399, 29] on input at bounding box center [395, 30] width 81 height 12
type input "*****"
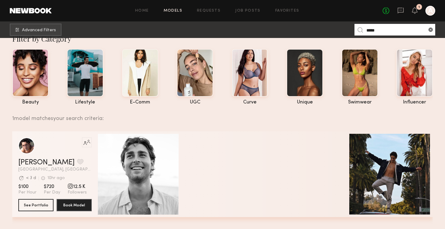
scroll to position [88, 0]
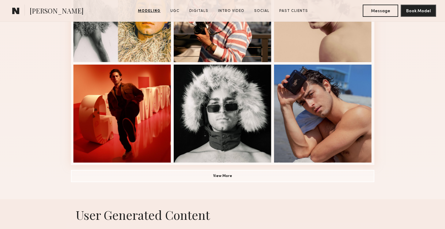
scroll to position [419, 0]
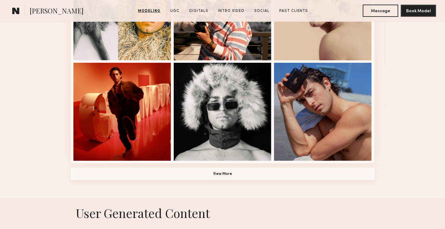
click at [217, 174] on button "View More" at bounding box center [222, 174] width 303 height 12
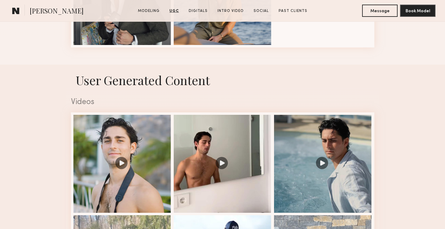
scroll to position [681, 0]
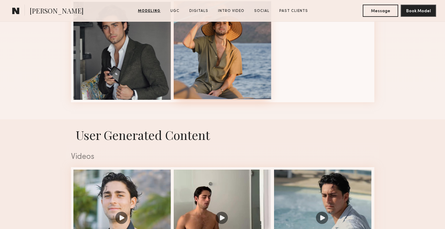
click at [207, 53] on div at bounding box center [223, 50] width 98 height 98
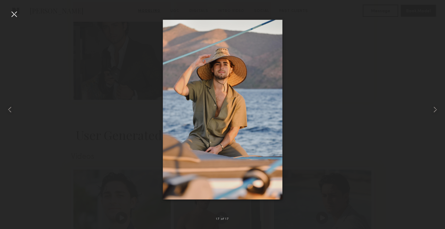
click at [13, 12] on div at bounding box center [14, 14] width 10 height 10
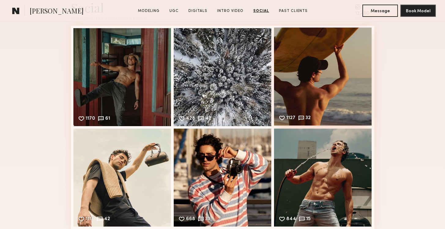
scroll to position [1681, 0]
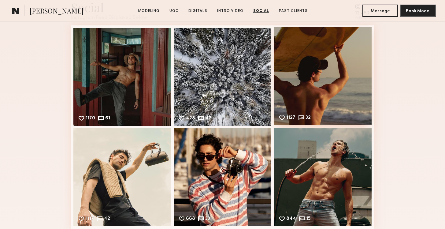
click at [336, 81] on div "1127 32 Likes & comments displayed to show model’s engagement" at bounding box center [323, 76] width 98 height 98
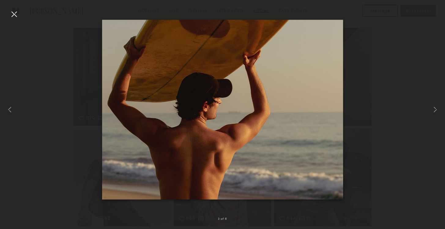
click at [16, 11] on div at bounding box center [14, 14] width 10 height 10
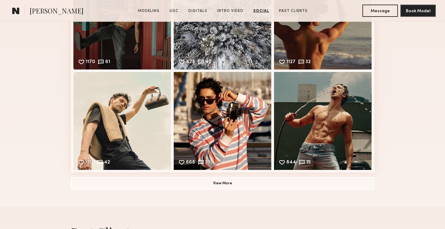
scroll to position [1757, 0]
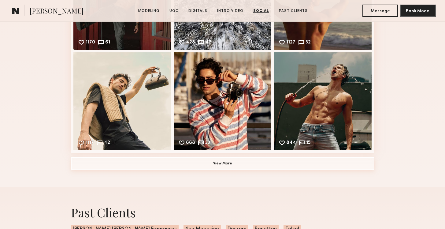
click at [227, 164] on button "View More" at bounding box center [222, 163] width 303 height 12
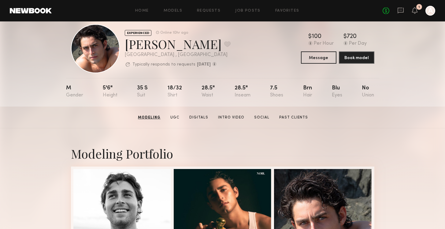
scroll to position [0, 0]
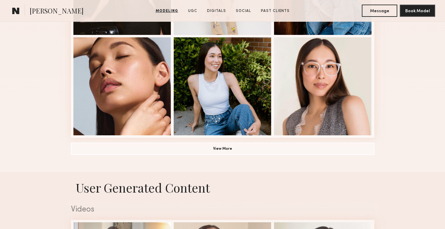
scroll to position [456, 0]
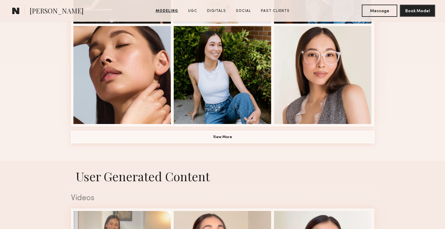
click at [216, 135] on button "View More" at bounding box center [222, 137] width 303 height 12
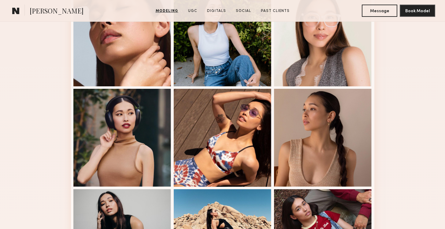
scroll to position [536, 0]
